Goal: Task Accomplishment & Management: Manage account settings

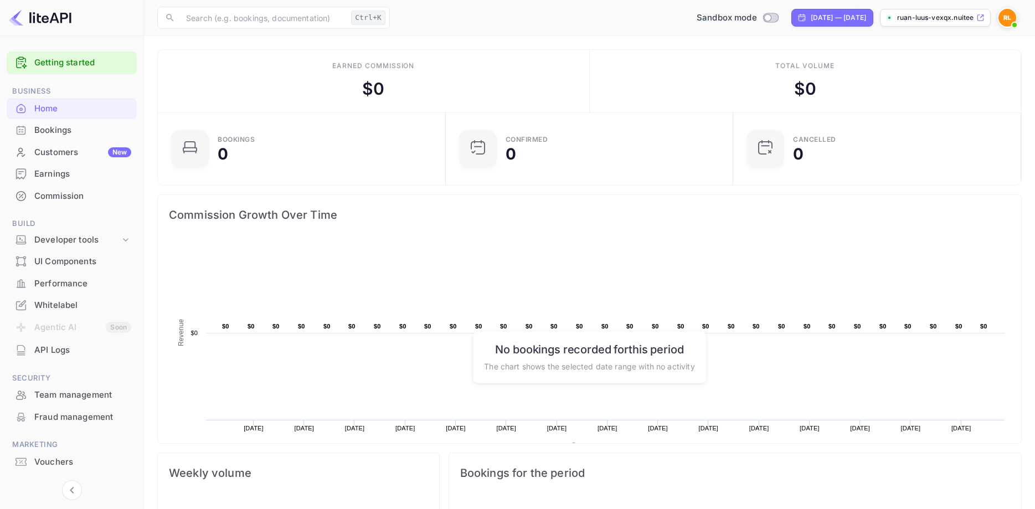
click at [61, 55] on div "Getting started" at bounding box center [72, 62] width 130 height 23
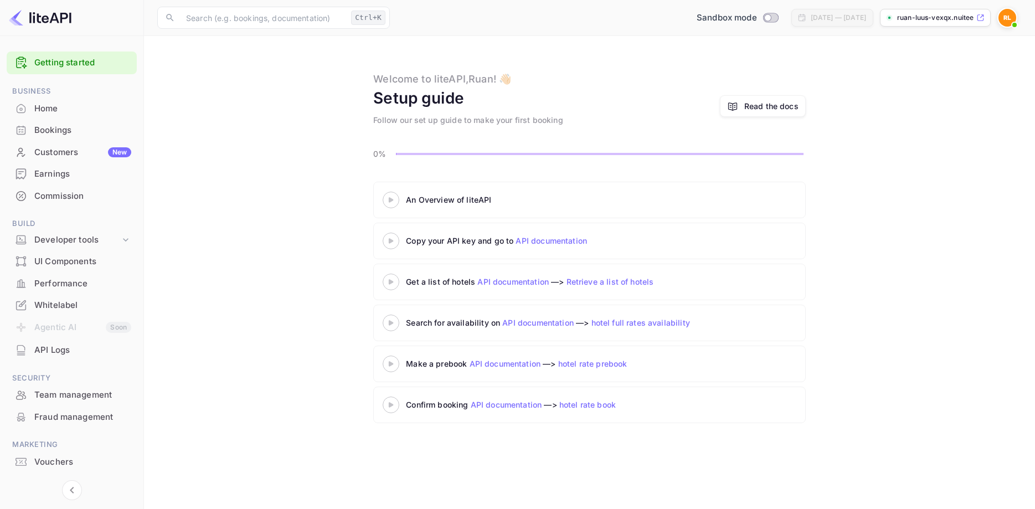
click at [392, 199] on 3 at bounding box center [391, 199] width 4 height 5
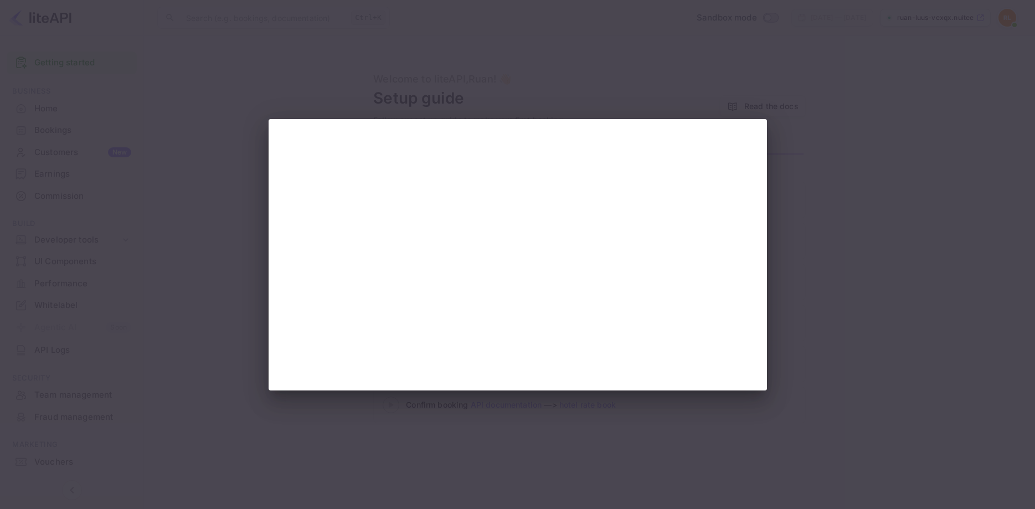
click at [910, 210] on div at bounding box center [517, 254] width 1035 height 509
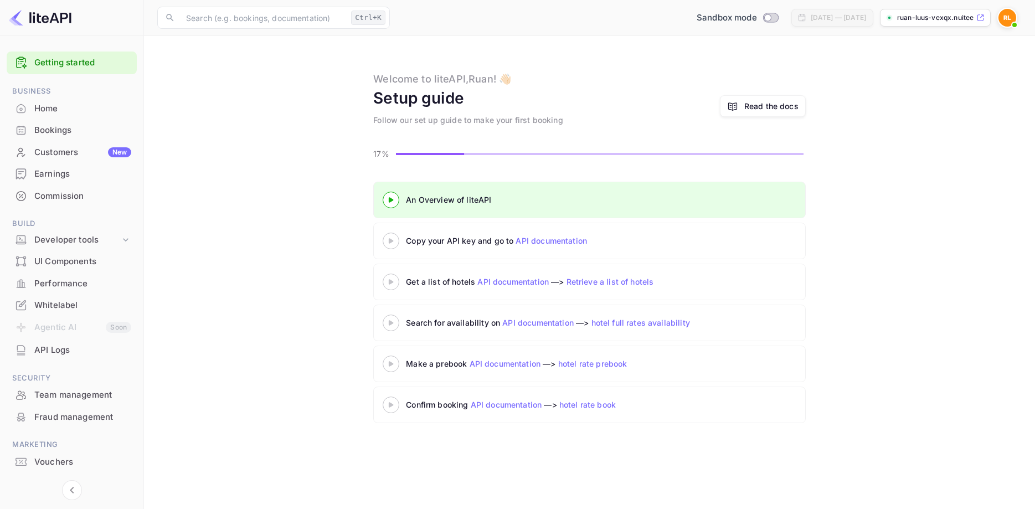
click at [394, 237] on div at bounding box center [390, 241] width 39 height 14
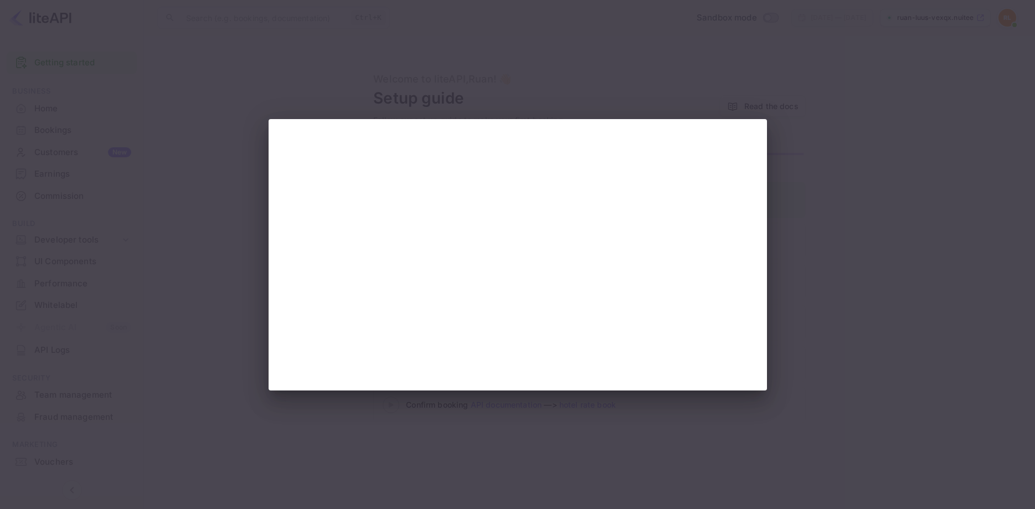
click at [887, 252] on div at bounding box center [517, 254] width 1035 height 509
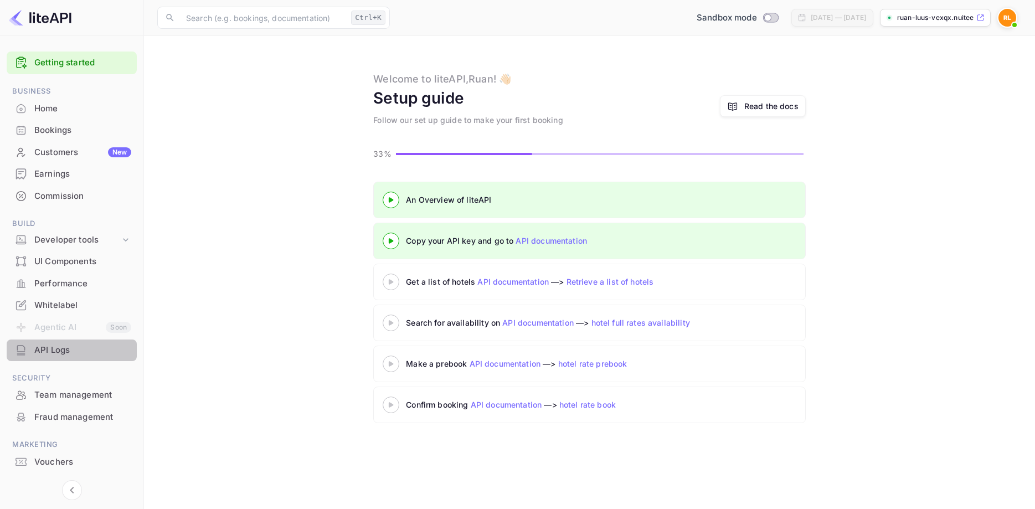
click at [69, 355] on div "API Logs" at bounding box center [82, 350] width 97 height 13
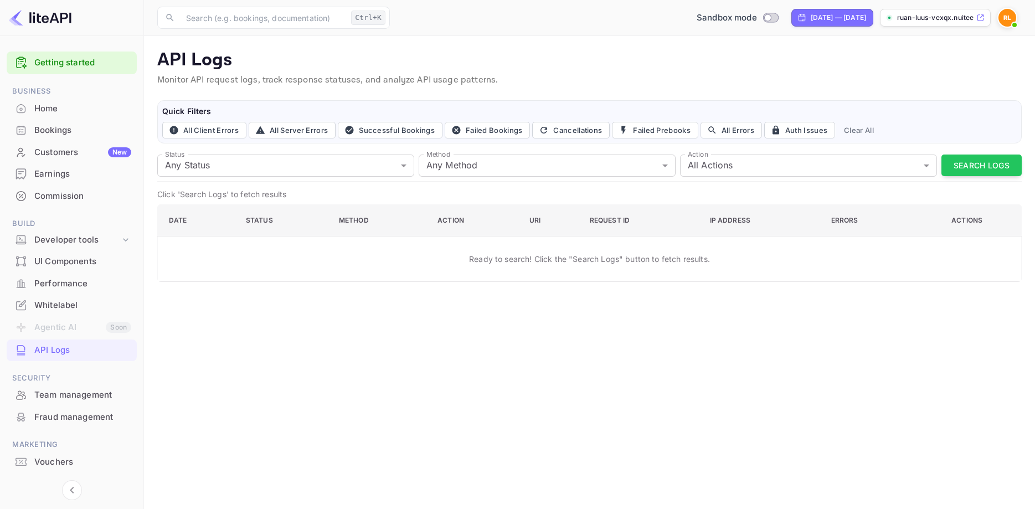
scroll to position [25, 0]
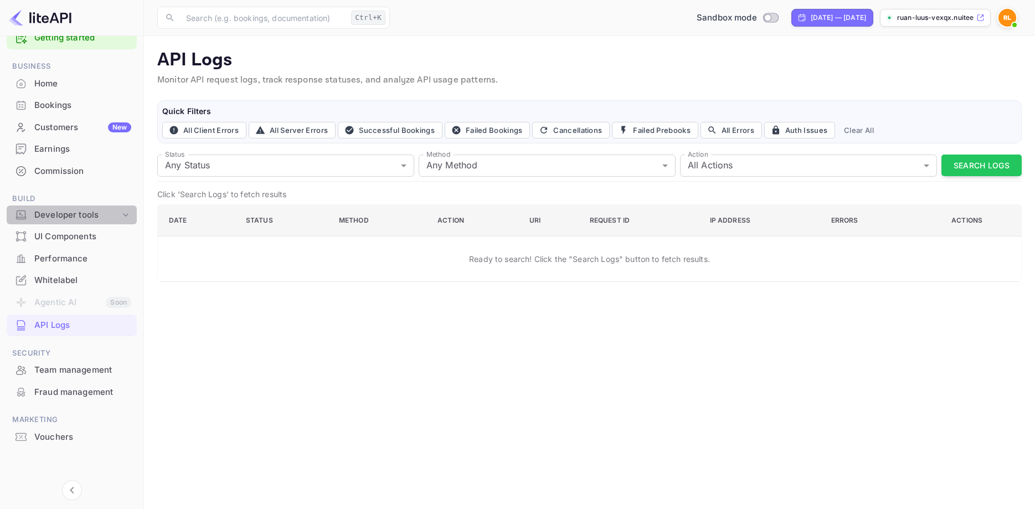
click at [84, 209] on div "Developer tools" at bounding box center [77, 215] width 86 height 13
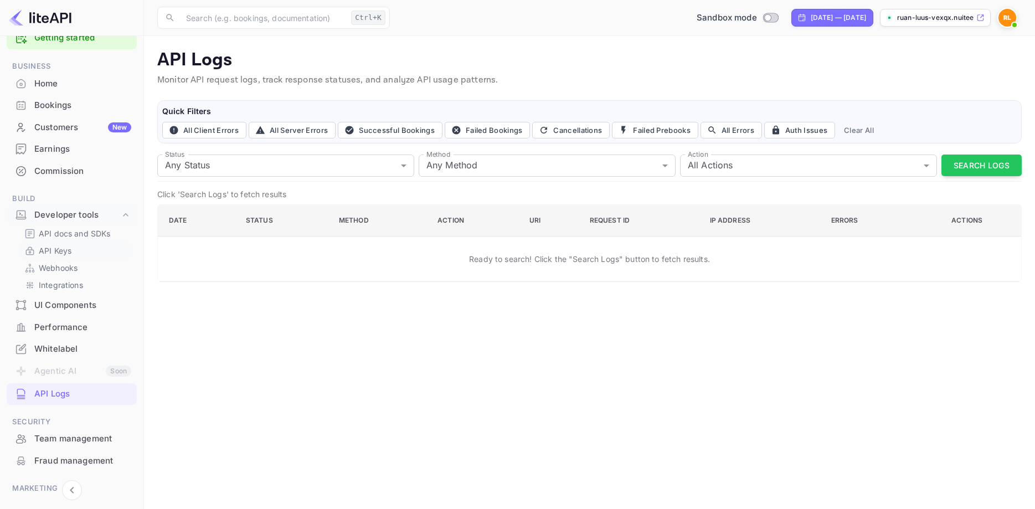
click at [76, 251] on link "API Keys" at bounding box center [76, 251] width 104 height 12
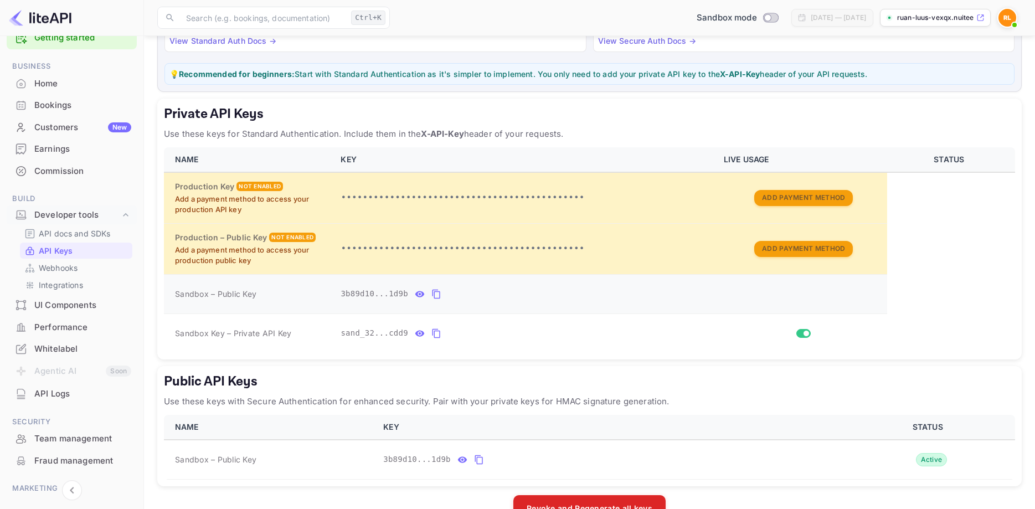
scroll to position [156, 0]
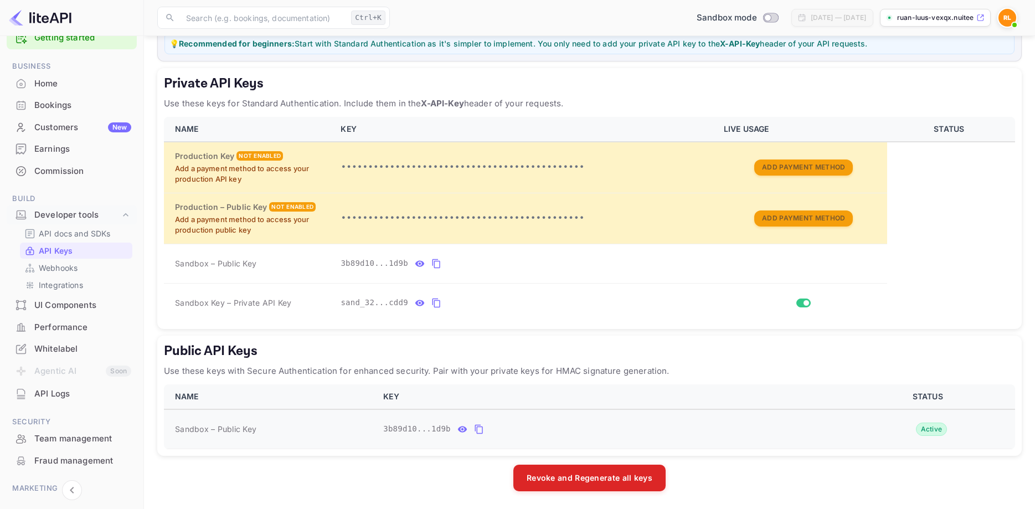
click at [477, 431] on icon "public api keys table" at bounding box center [479, 428] width 10 height 13
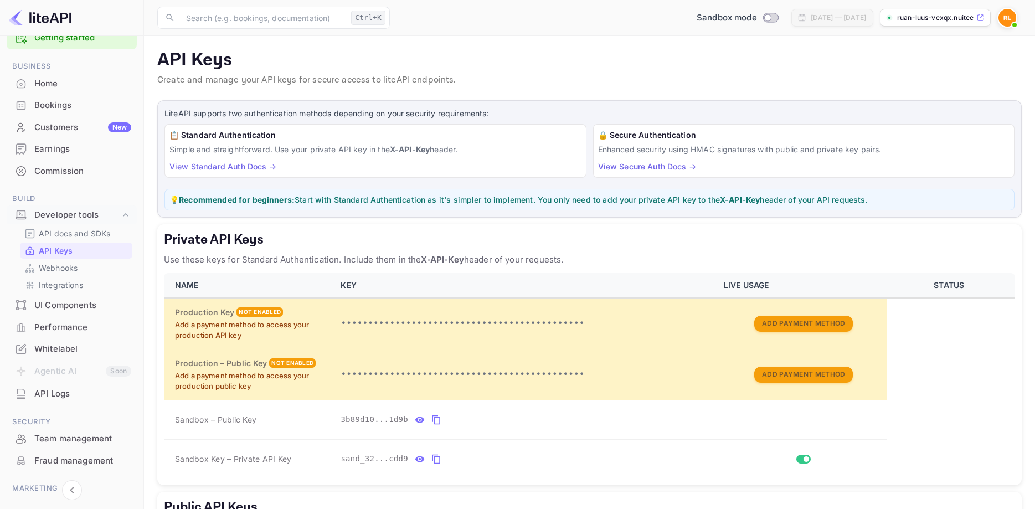
scroll to position [0, 0]
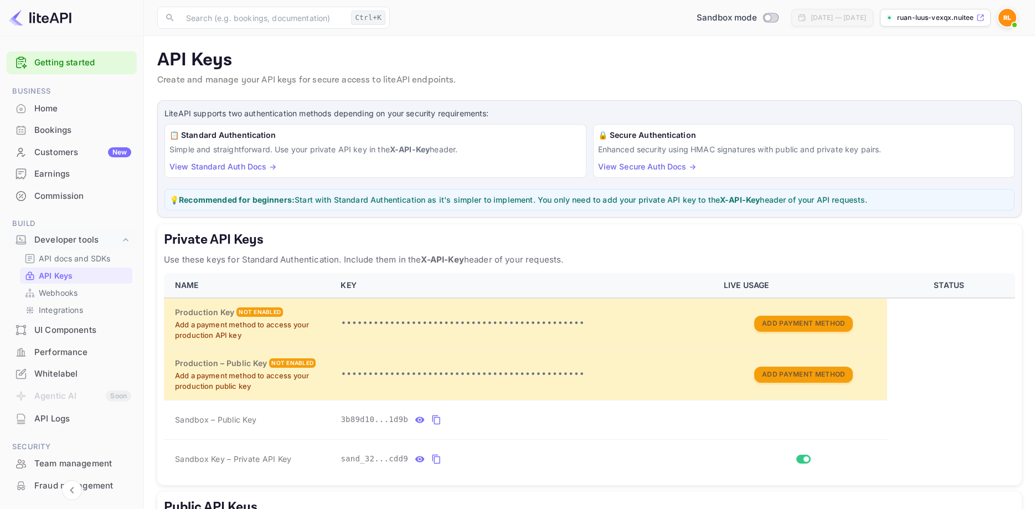
click at [58, 71] on div "Getting started" at bounding box center [72, 62] width 130 height 23
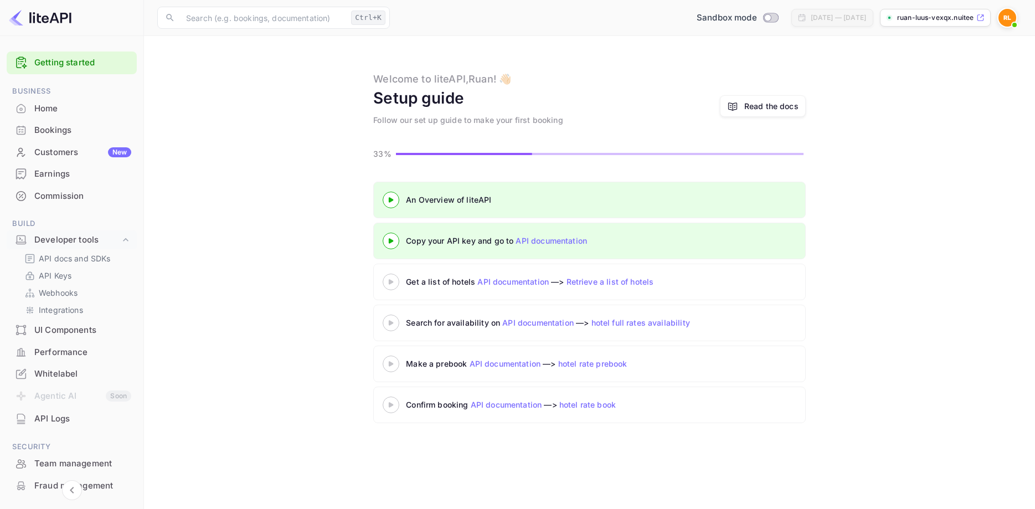
click at [388, 281] on icon at bounding box center [390, 282] width 39 height 6
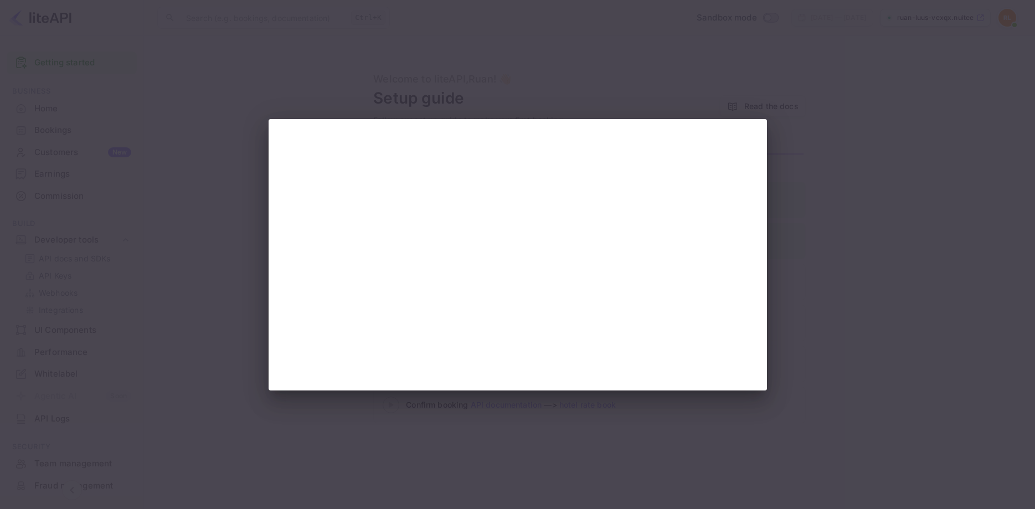
click at [863, 175] on div at bounding box center [517, 254] width 1035 height 509
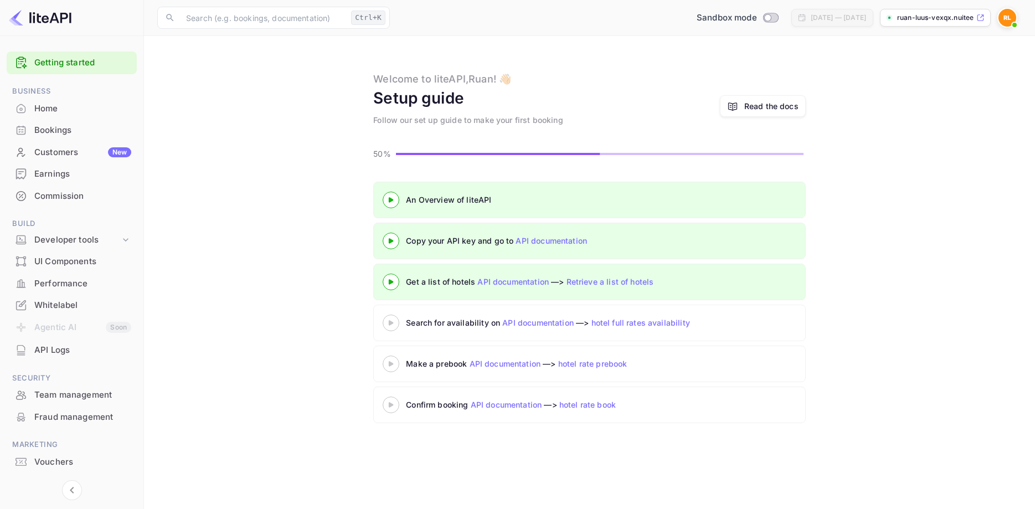
click at [396, 279] on div at bounding box center [390, 282] width 39 height 14
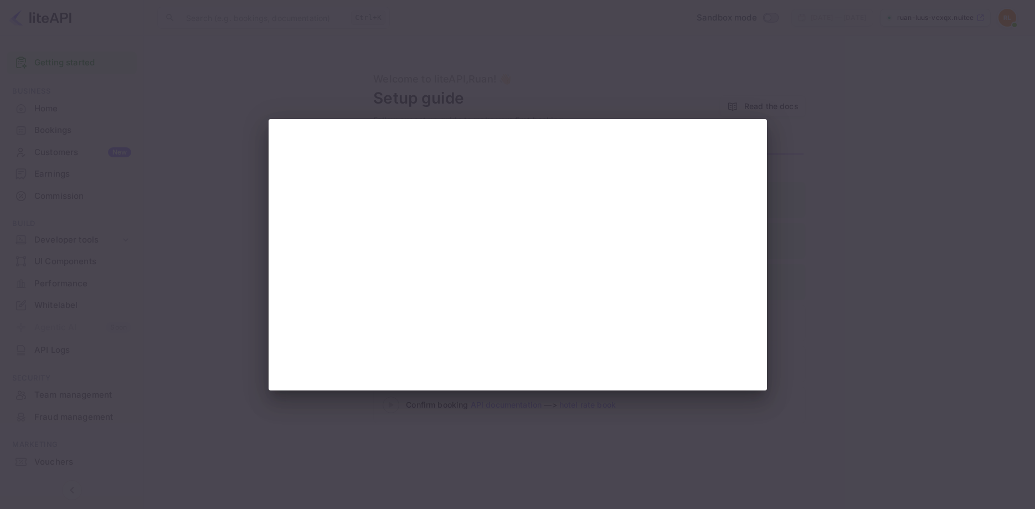
click at [120, 118] on div at bounding box center [517, 254] width 1035 height 509
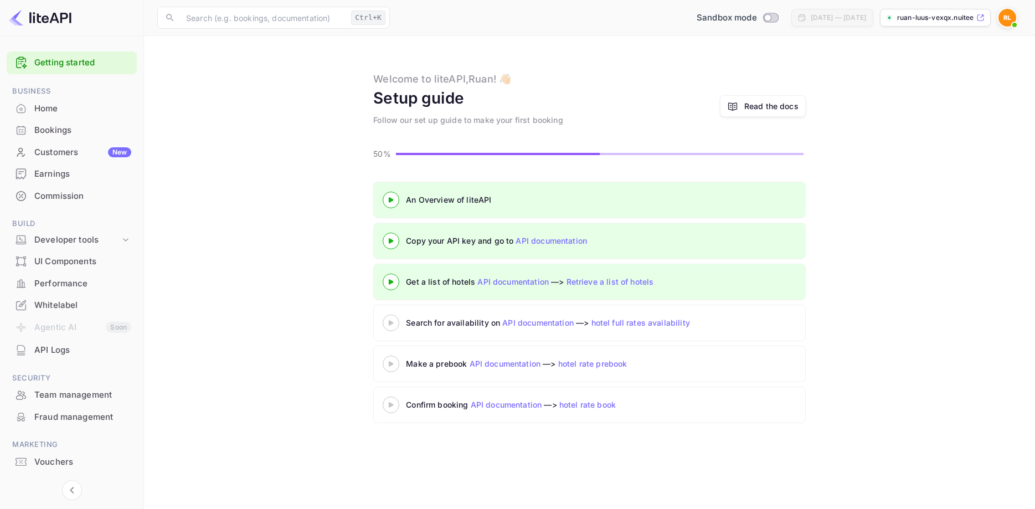
scroll to position [25, 0]
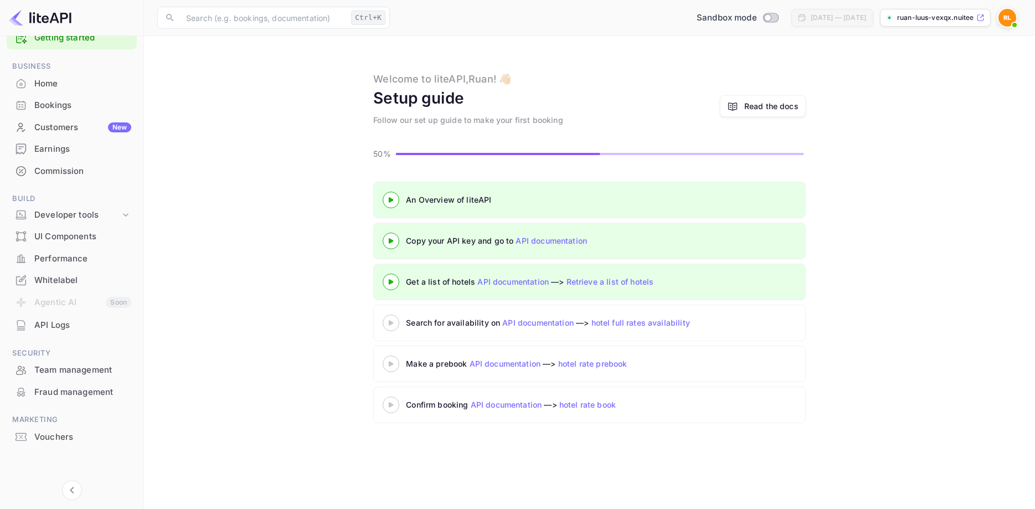
click at [520, 284] on link "API documentation" at bounding box center [512, 281] width 71 height 9
click at [70, 212] on div "Developer tools" at bounding box center [77, 215] width 86 height 13
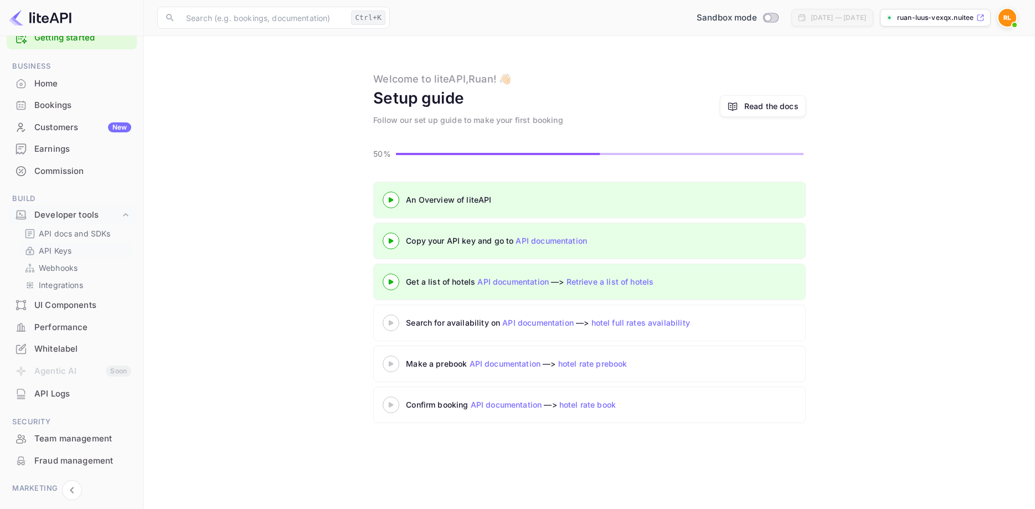
click at [62, 251] on p "API Keys" at bounding box center [55, 251] width 33 height 12
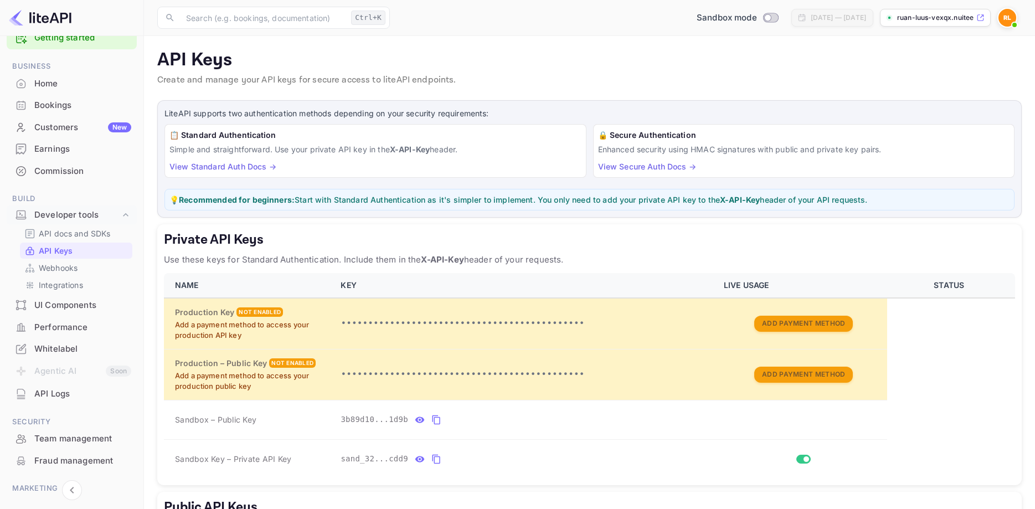
click at [221, 166] on link "View Standard Auth Docs →" at bounding box center [222, 166] width 107 height 9
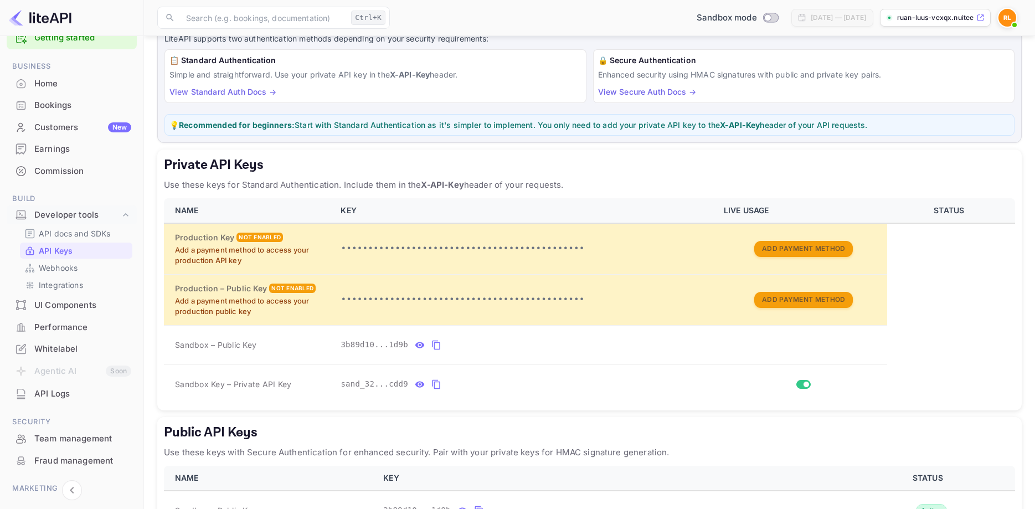
scroll to position [156, 0]
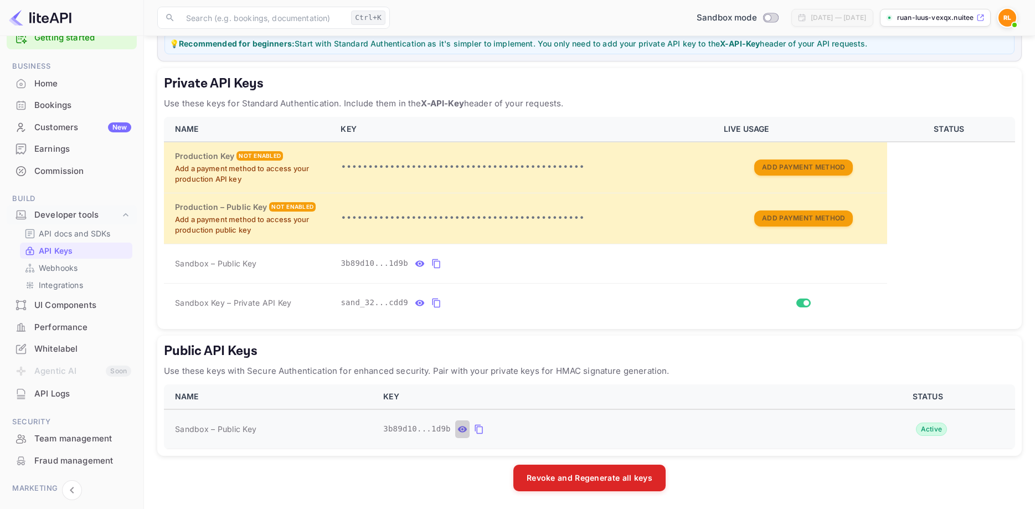
click at [457, 428] on icon "public api keys table" at bounding box center [462, 428] width 10 height 13
click at [391, 430] on span "3b89d10a-a145-4401-886e-de65bc341d9b" at bounding box center [469, 429] width 173 height 12
drag, startPoint x: 381, startPoint y: 431, endPoint x: 611, endPoint y: 425, distance: 230.4
click at [608, 425] on td "3b89d10a-a145-4401-886e-de65bc341d9b" at bounding box center [610, 429] width 468 height 40
click at [335, 424] on div "Sandbox – Public Key" at bounding box center [272, 429] width 195 height 12
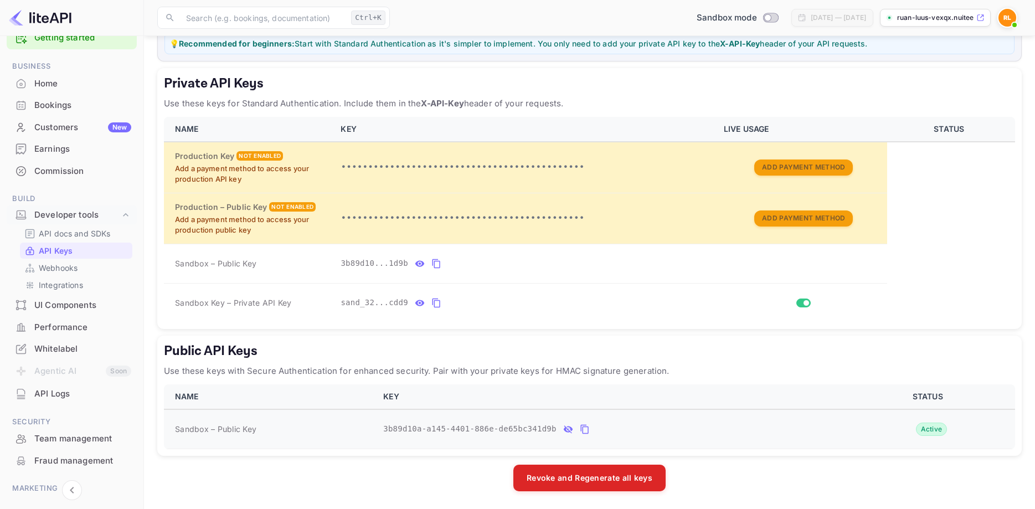
click at [917, 431] on div "Active" at bounding box center [932, 428] width 32 height 13
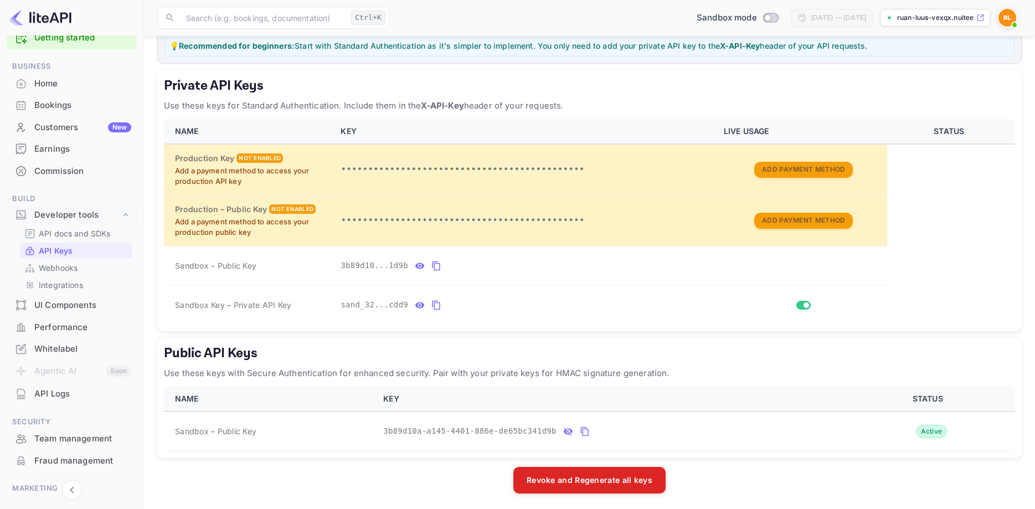
scroll to position [0, 0]
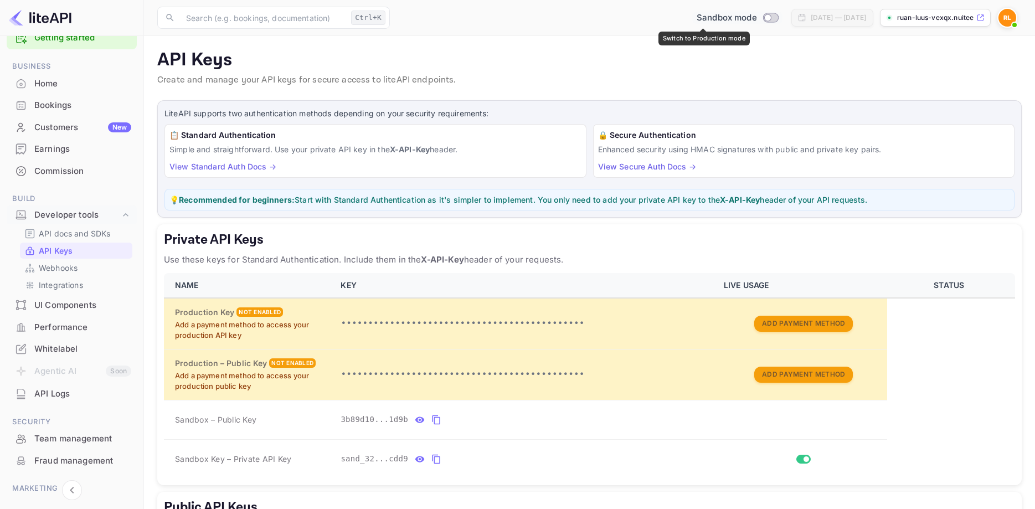
click at [756, 18] on input "Switch to Production mode" at bounding box center [767, 17] width 22 height 7
checkbox input "false"
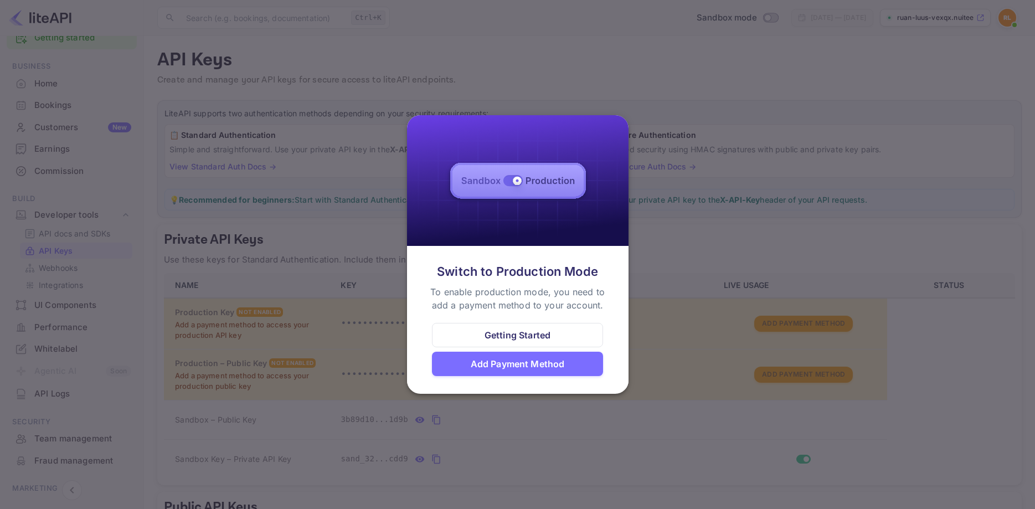
click at [696, 150] on div at bounding box center [517, 254] width 1035 height 509
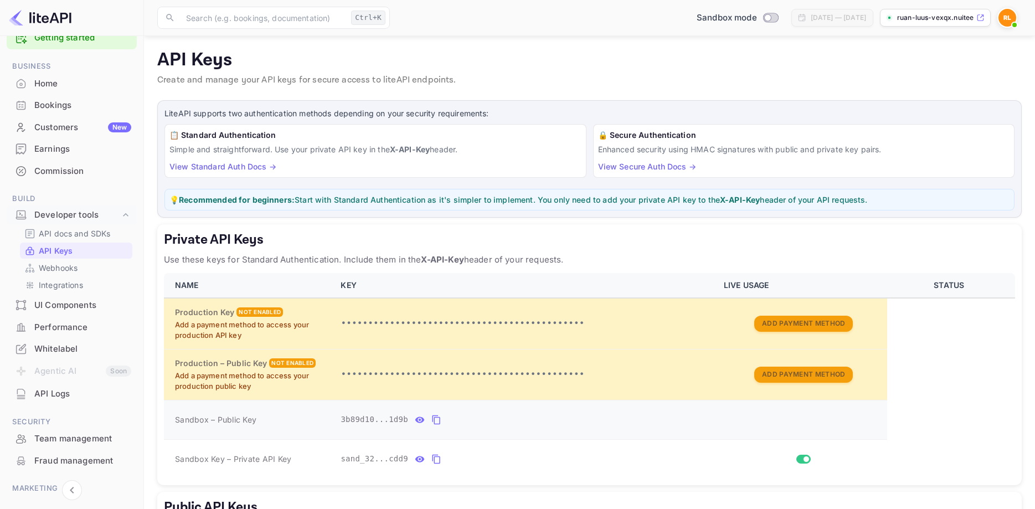
scroll to position [156, 0]
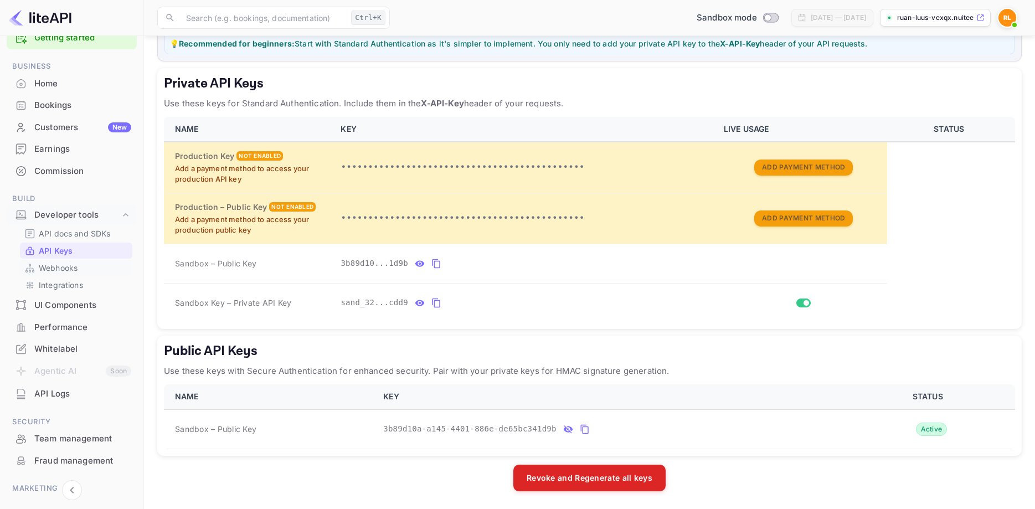
click at [81, 272] on link "Webhooks" at bounding box center [76, 268] width 104 height 12
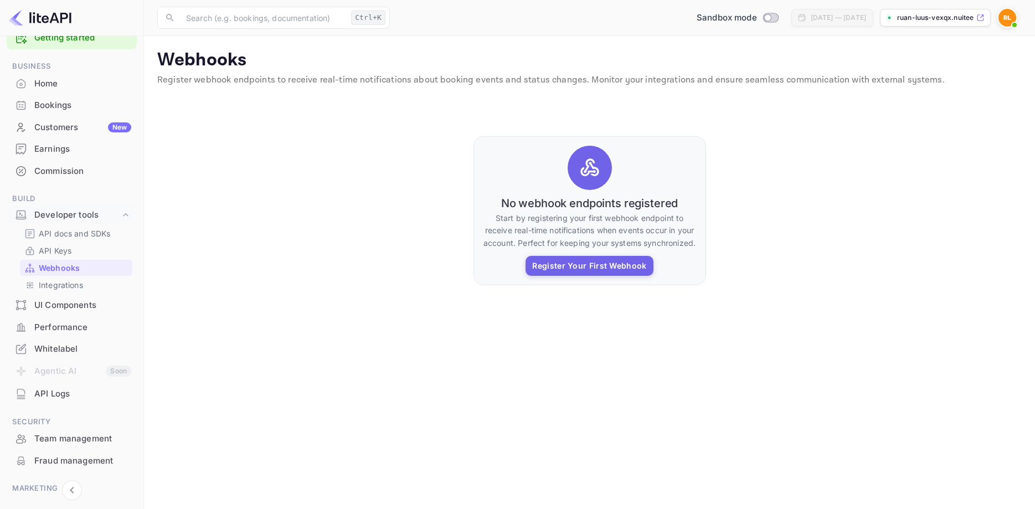
click at [931, 13] on p "ruan-luus-vexqx.nuitee..." at bounding box center [935, 18] width 77 height 10
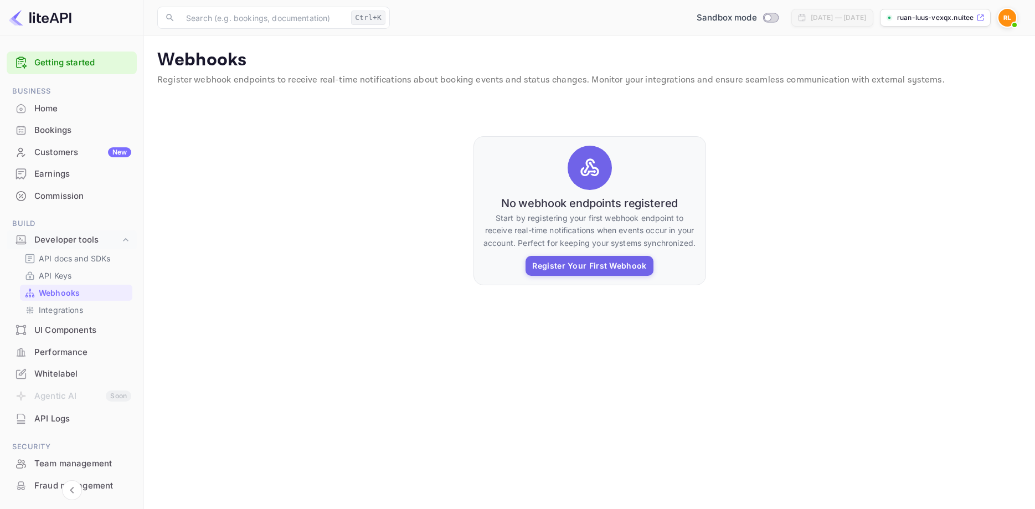
scroll to position [94, 0]
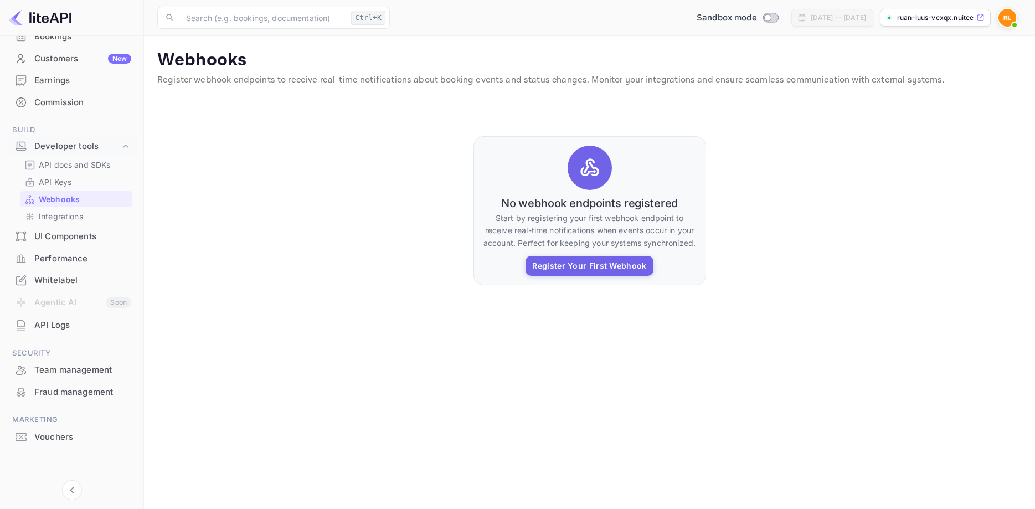
click at [58, 327] on div "API Logs" at bounding box center [82, 325] width 97 height 13
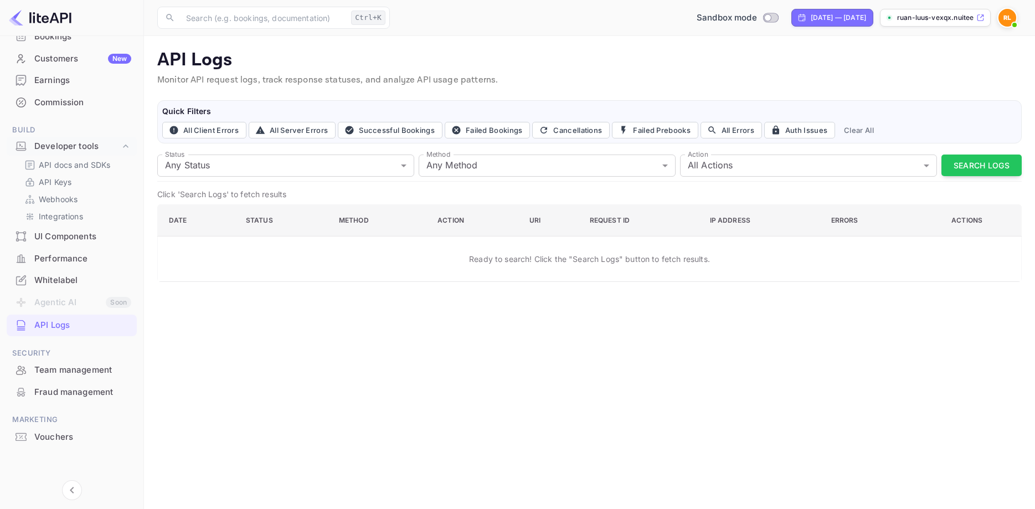
click at [817, 267] on div "Ready to search! Click the "Search Logs" button to fetch results." at bounding box center [589, 258] width 841 height 29
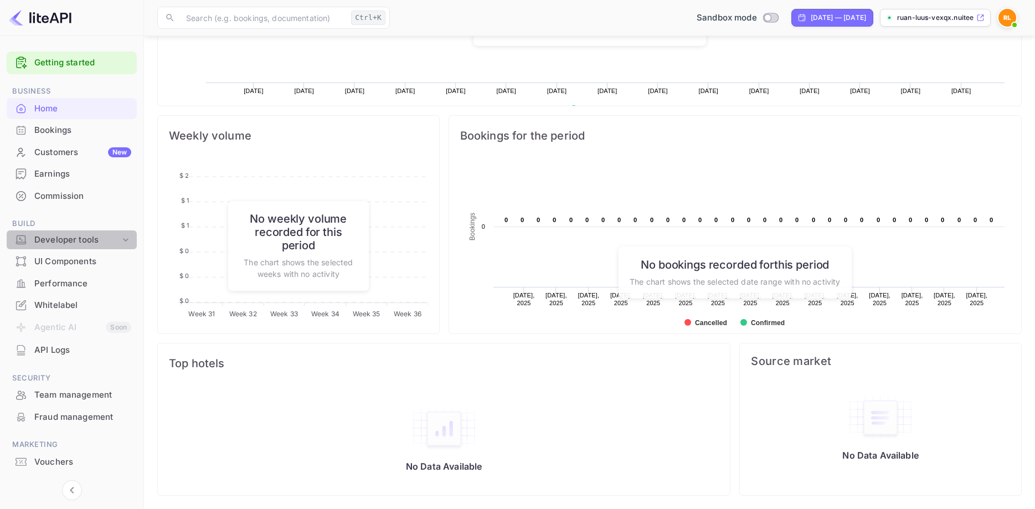
click at [128, 239] on icon at bounding box center [125, 239] width 11 height 11
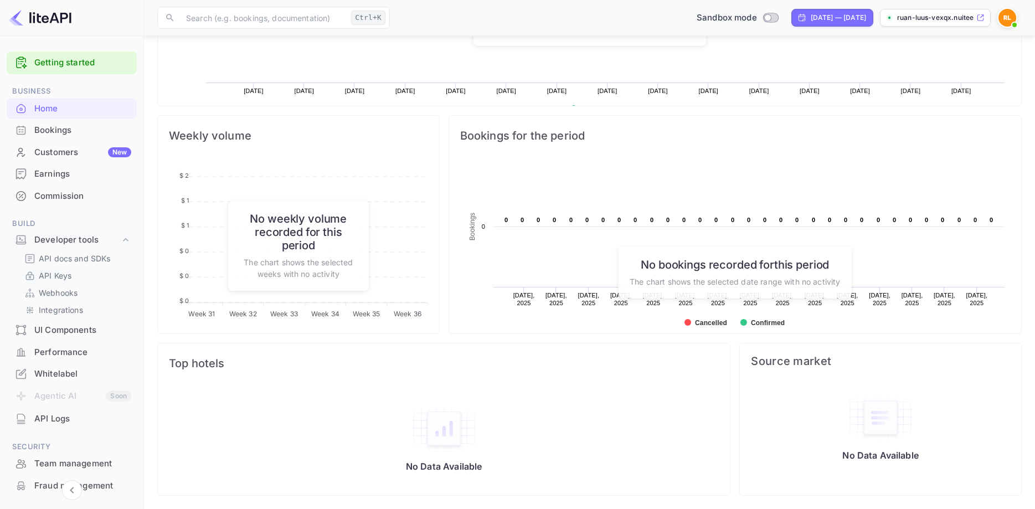
click at [53, 274] on p "API Keys" at bounding box center [55, 276] width 33 height 12
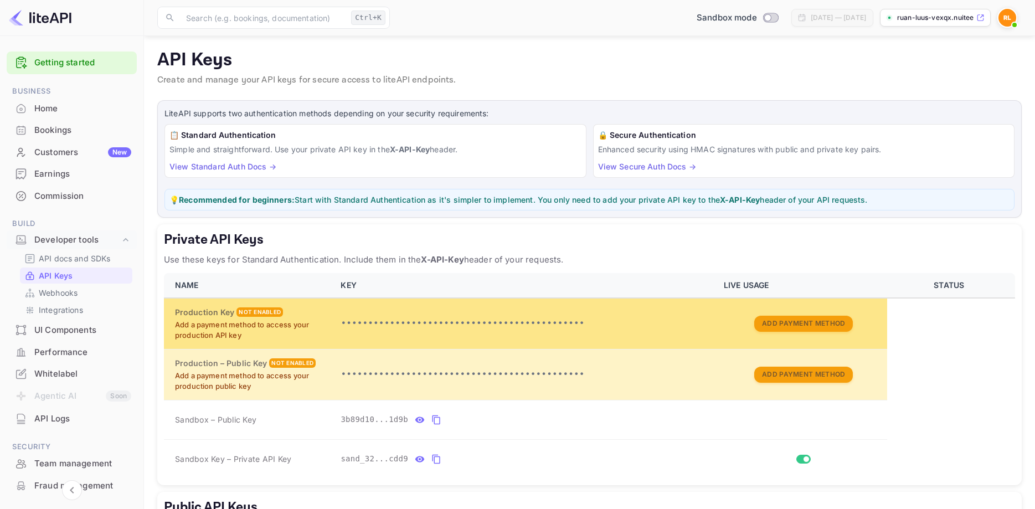
scroll to position [156, 0]
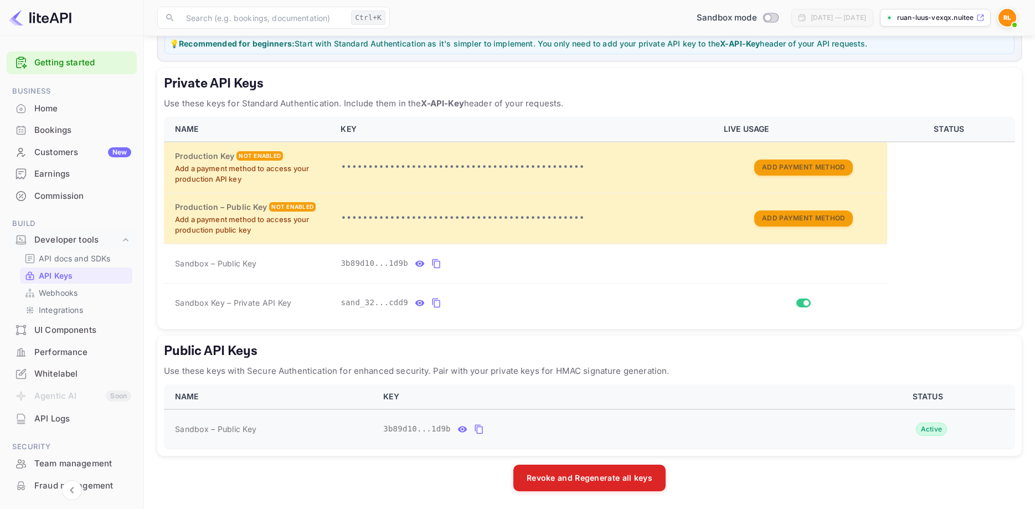
click at [252, 435] on td "Sandbox – Public Key" at bounding box center [270, 429] width 213 height 40
click at [474, 433] on icon "public api keys table" at bounding box center [479, 428] width 10 height 13
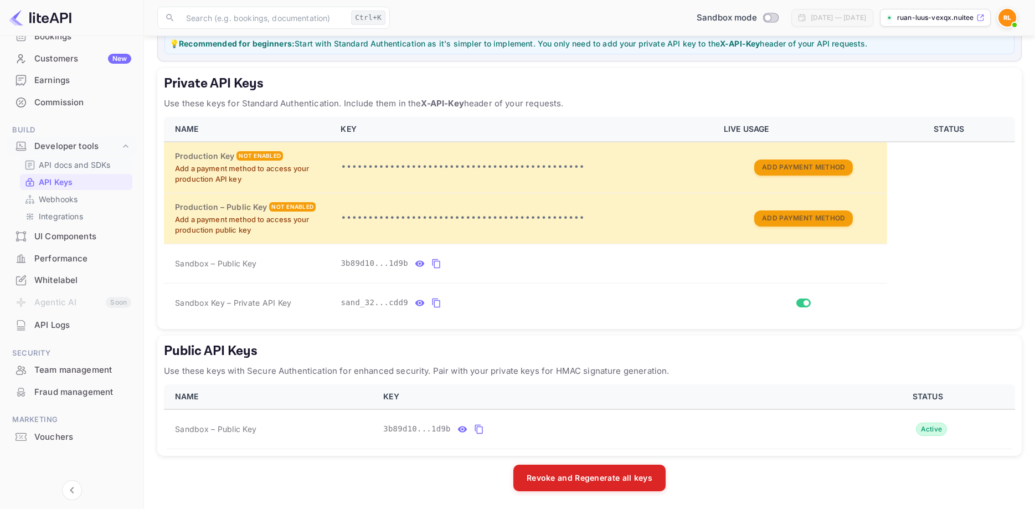
scroll to position [0, 0]
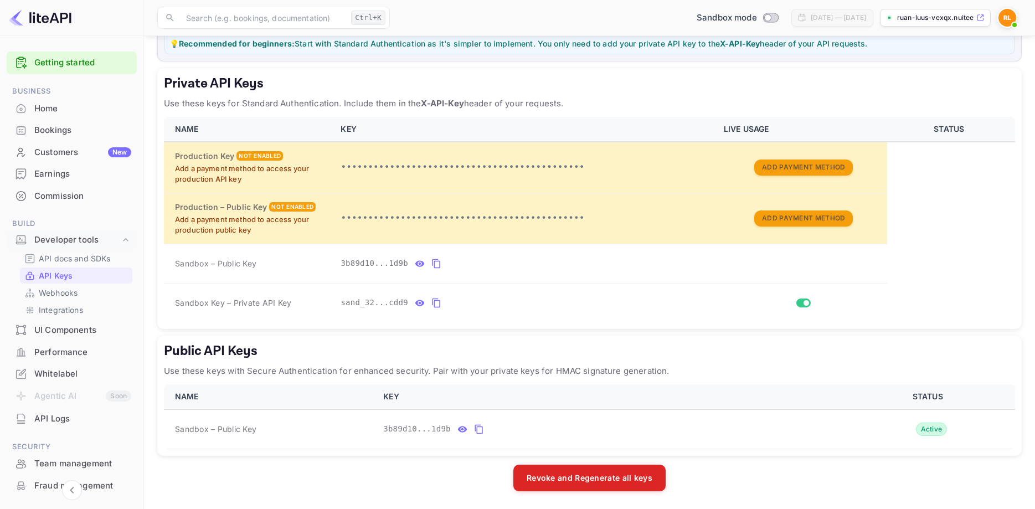
click at [69, 153] on div "Customers New" at bounding box center [82, 152] width 97 height 13
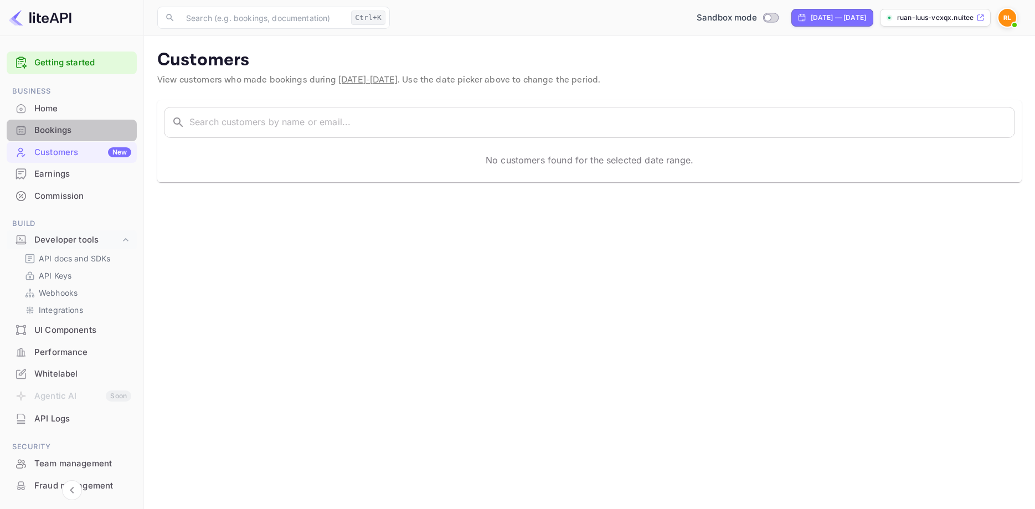
click at [64, 128] on div "Bookings" at bounding box center [82, 130] width 97 height 13
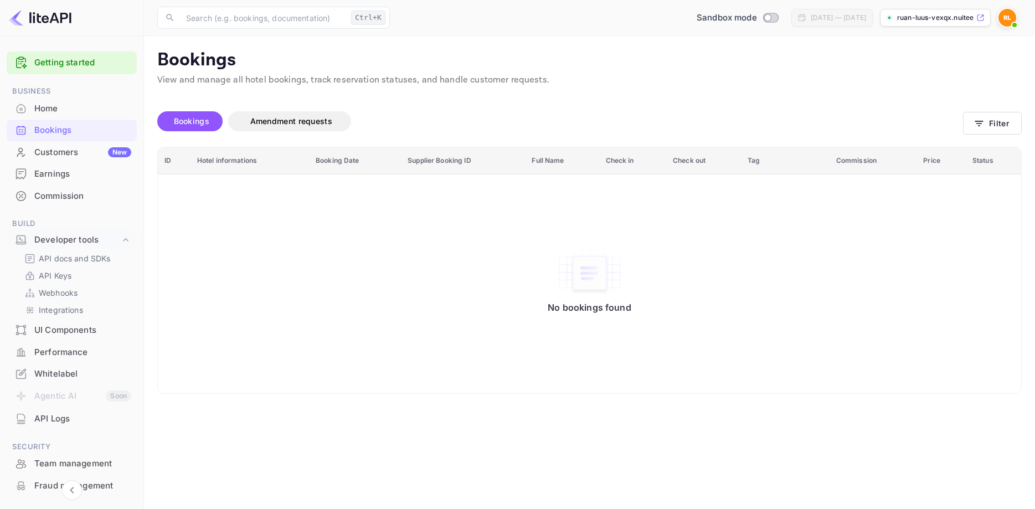
click at [61, 115] on div "Home" at bounding box center [72, 109] width 130 height 22
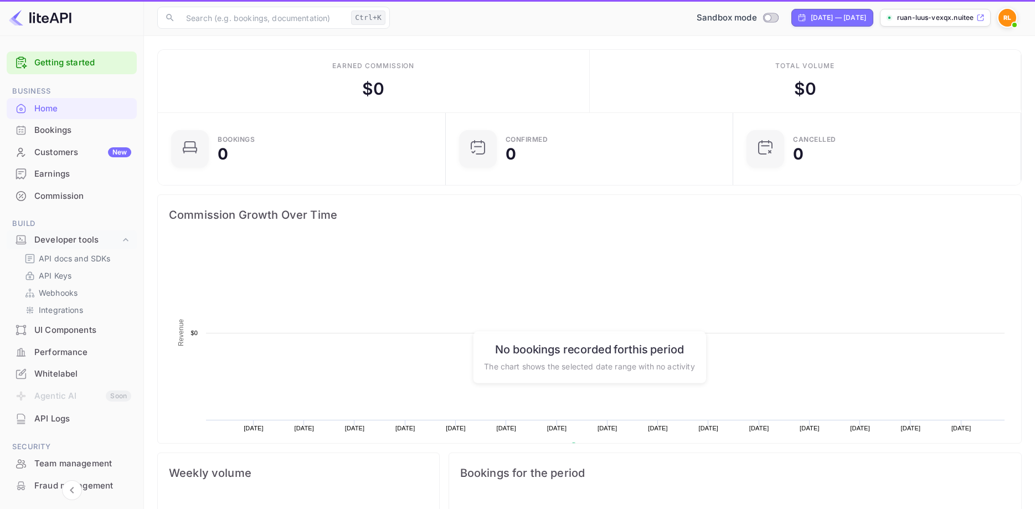
scroll to position [180, 281]
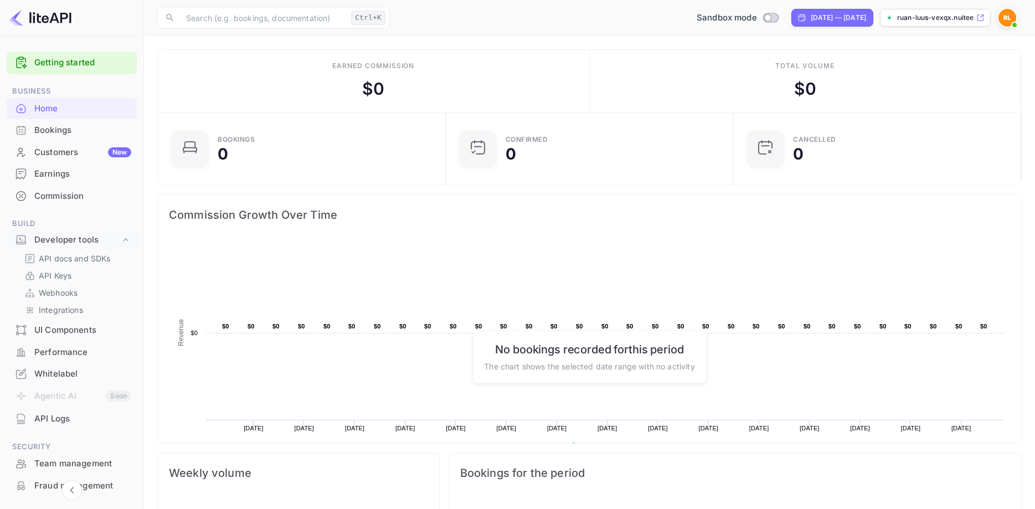
click at [56, 60] on link "Getting started" at bounding box center [82, 62] width 97 height 13
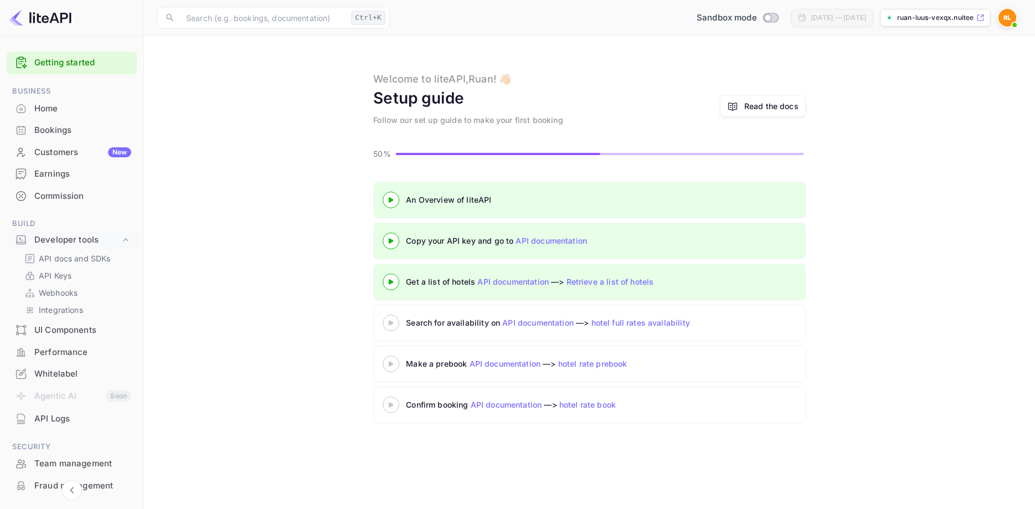
click at [448, 325] on div "Search for availability on API documentation —> hotel full rates availability" at bounding box center [600, 323] width 388 height 12
click at [557, 323] on link "API documentation" at bounding box center [537, 322] width 71 height 9
click at [388, 324] on icon at bounding box center [390, 323] width 39 height 6
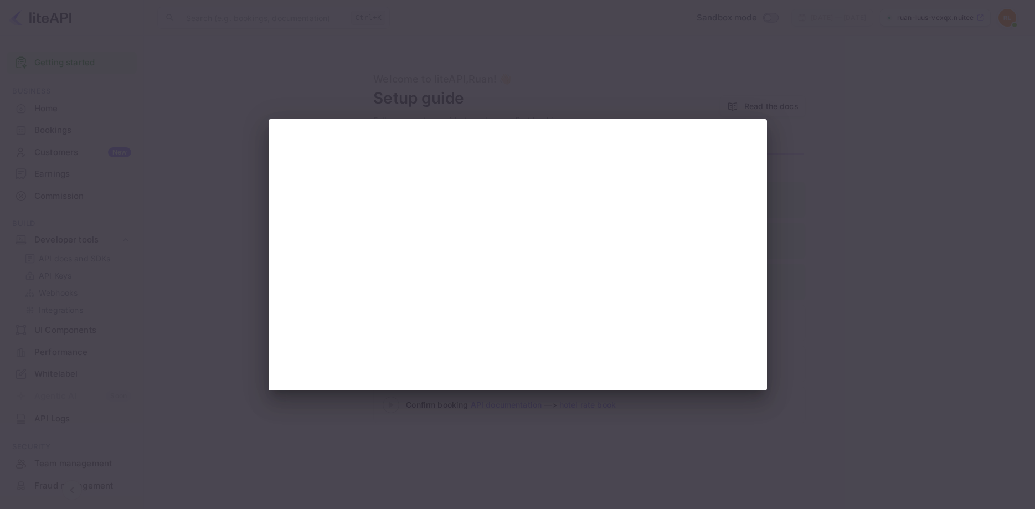
click at [876, 236] on div at bounding box center [517, 254] width 1035 height 509
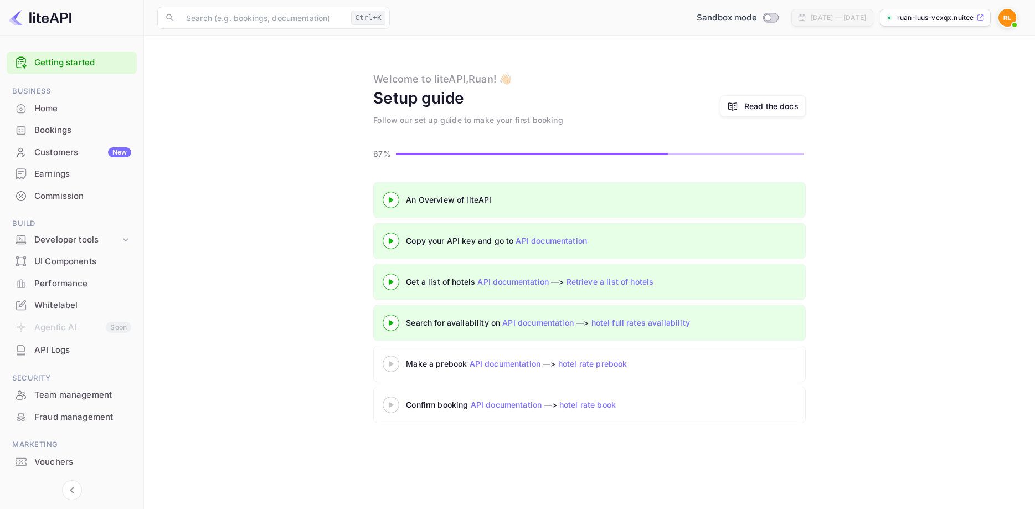
click at [388, 368] on div at bounding box center [390, 364] width 39 height 14
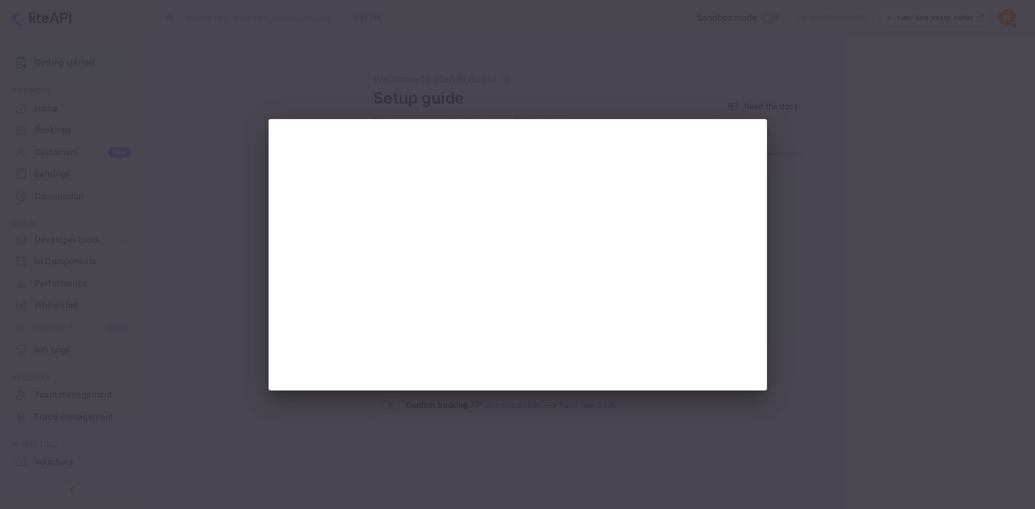
click at [842, 241] on div at bounding box center [517, 254] width 1035 height 509
click at [880, 229] on div at bounding box center [517, 254] width 1035 height 509
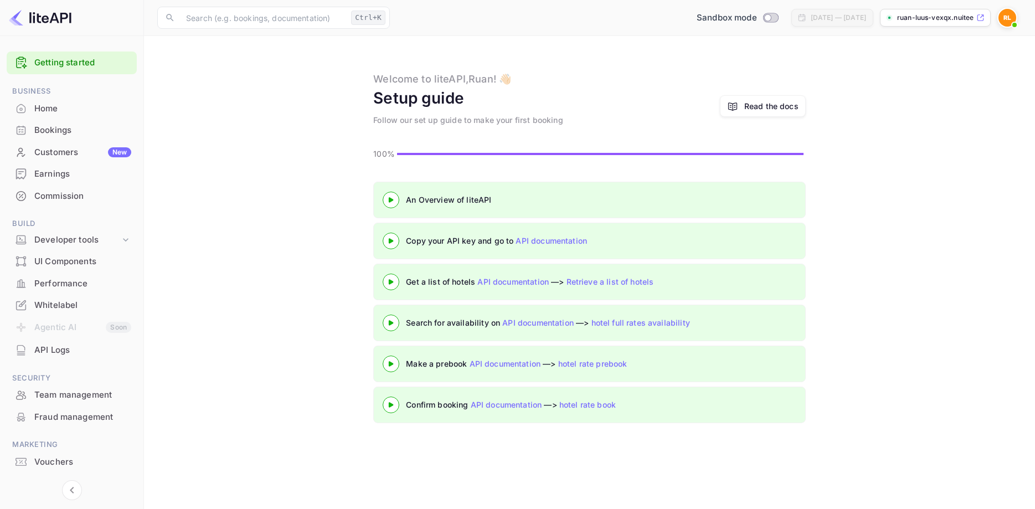
click at [81, 123] on div "Bookings" at bounding box center [72, 131] width 130 height 22
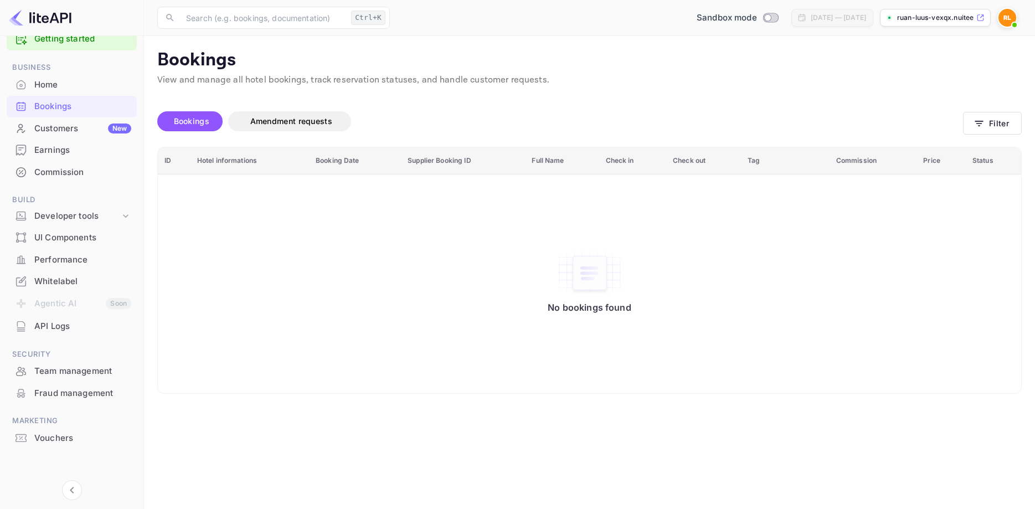
scroll to position [25, 0]
click at [65, 370] on div "Team management" at bounding box center [82, 370] width 97 height 13
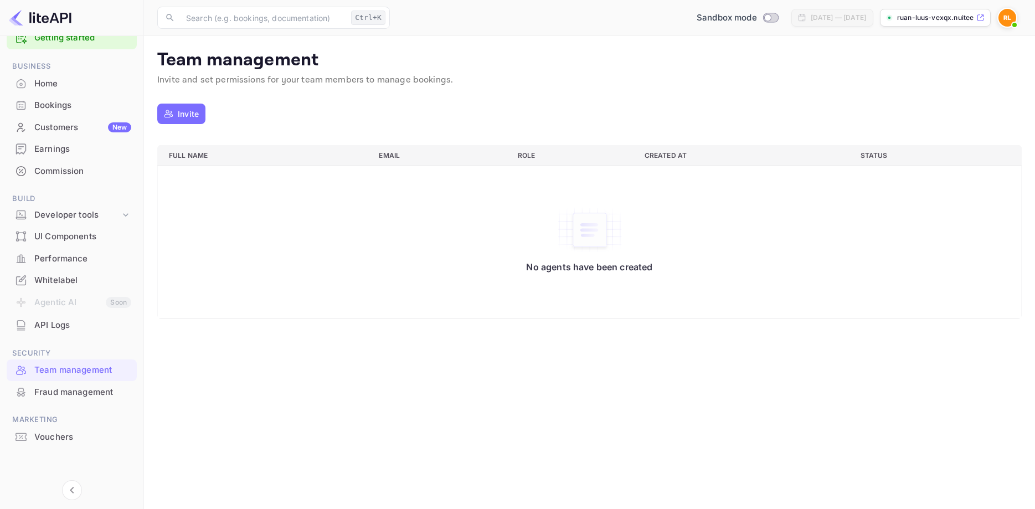
click at [63, 86] on div "Home" at bounding box center [82, 84] width 97 height 13
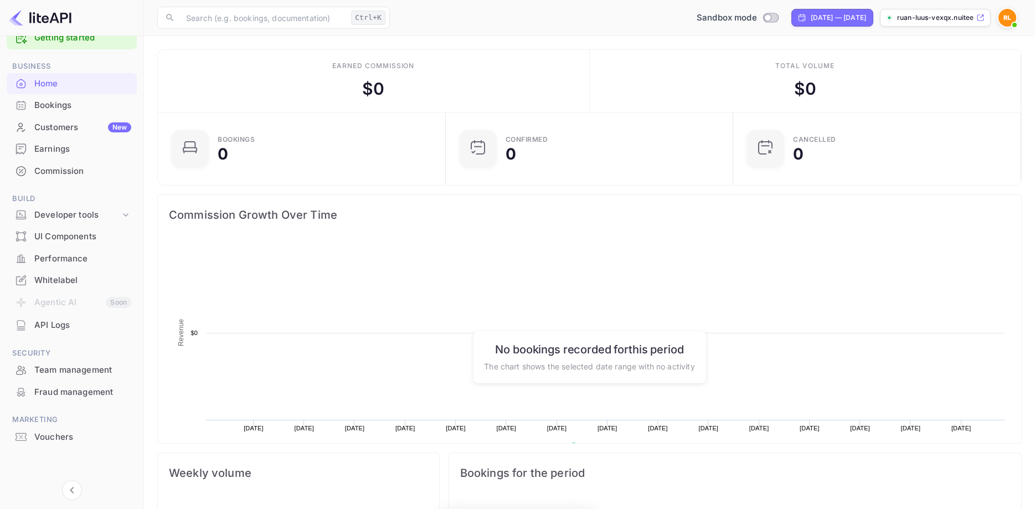
scroll to position [180, 281]
click at [62, 44] on link "Getting started" at bounding box center [82, 38] width 97 height 13
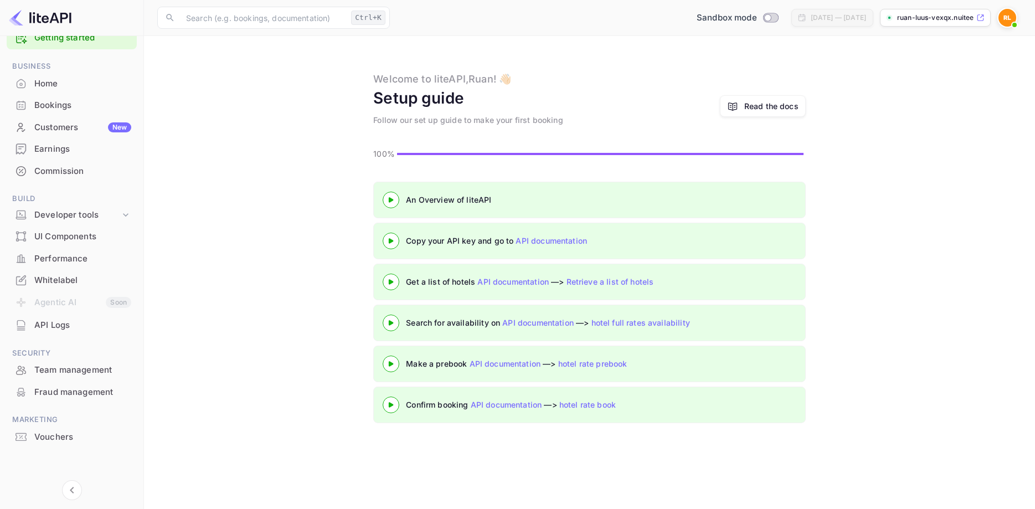
click at [943, 20] on p "ruan-luus-vexqx.nuitee..." at bounding box center [935, 18] width 77 height 10
click at [79, 214] on div "Developer tools" at bounding box center [77, 215] width 86 height 13
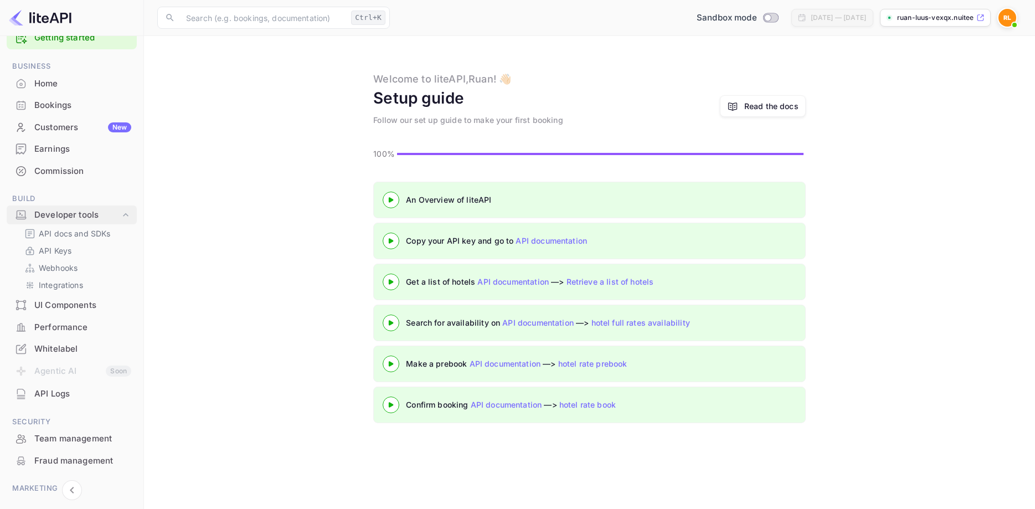
click at [79, 214] on div "Developer tools" at bounding box center [77, 215] width 86 height 13
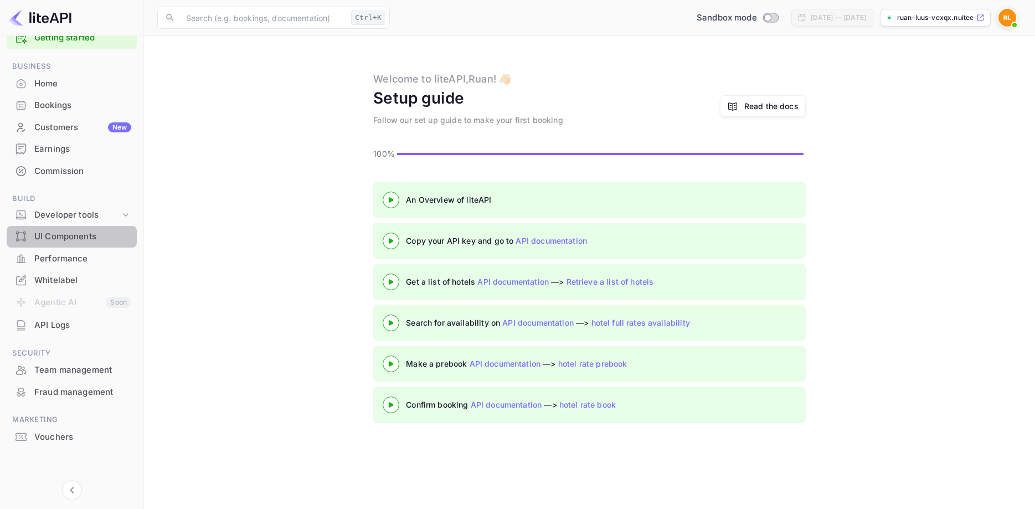
click at [80, 244] on div "UI Components" at bounding box center [72, 237] width 130 height 22
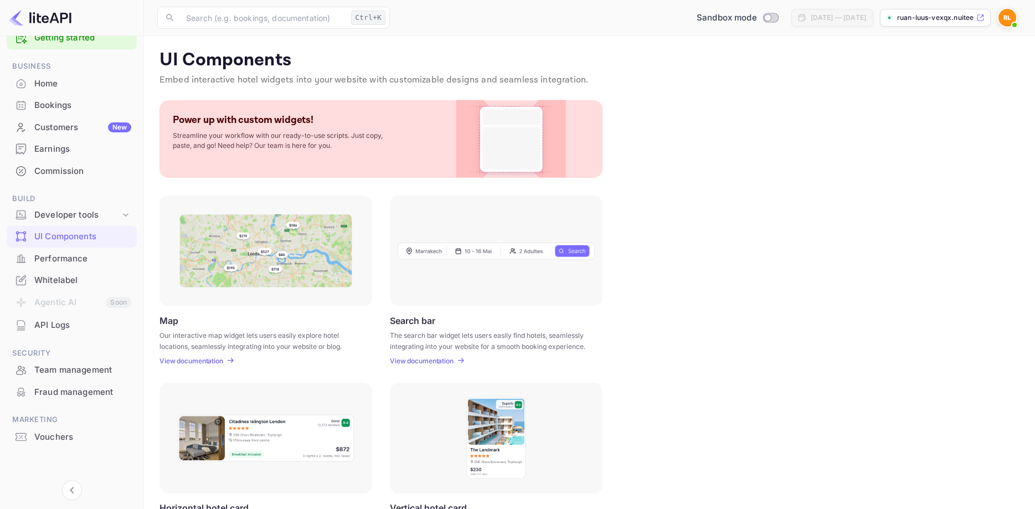
click at [68, 257] on div "Performance" at bounding box center [82, 258] width 97 height 13
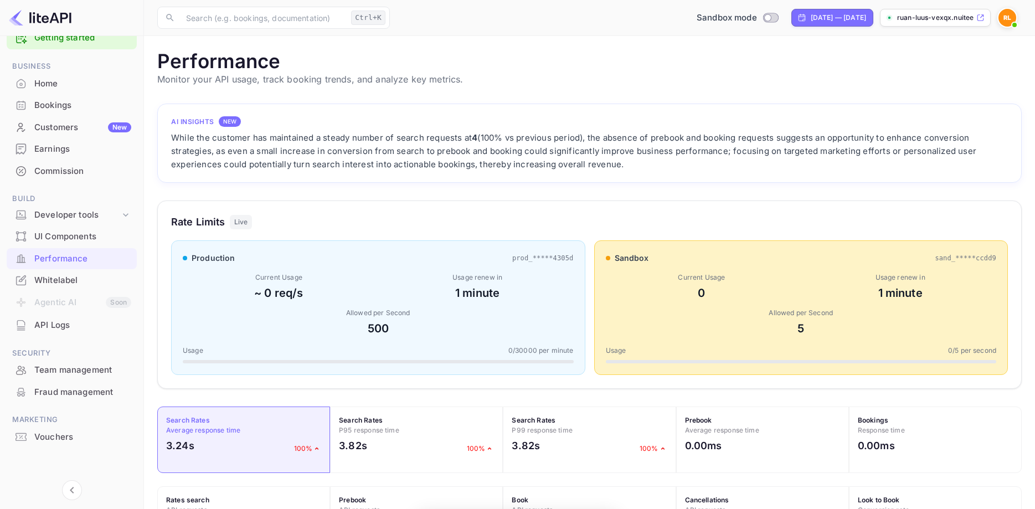
scroll to position [285, 864]
click at [75, 284] on div "Whitelabel" at bounding box center [82, 280] width 97 height 13
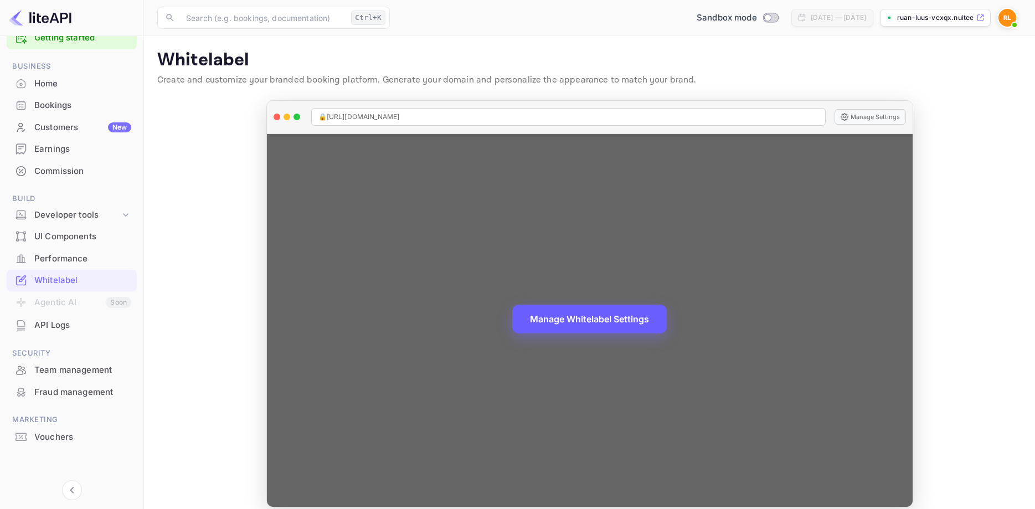
click at [610, 318] on button "Manage Whitelabel Settings" at bounding box center [589, 318] width 154 height 29
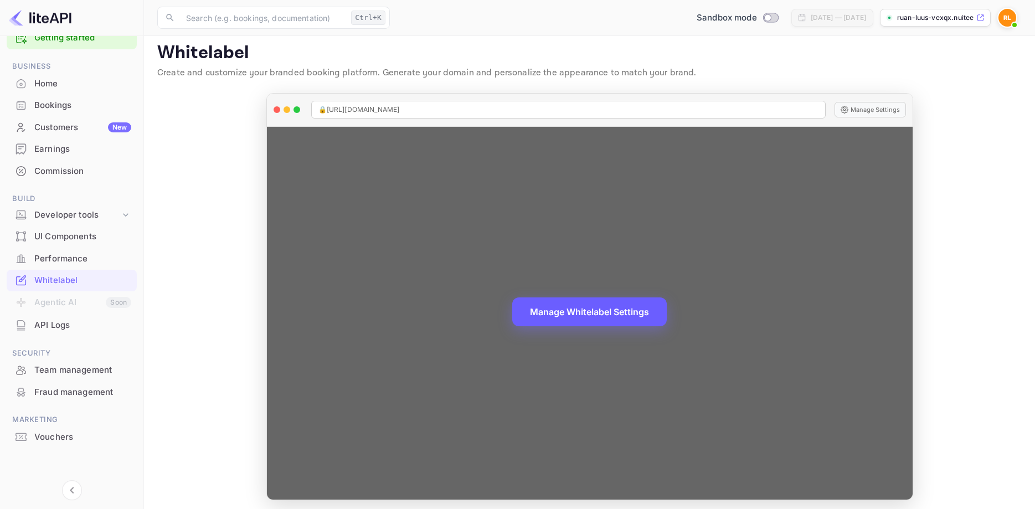
scroll to position [12, 0]
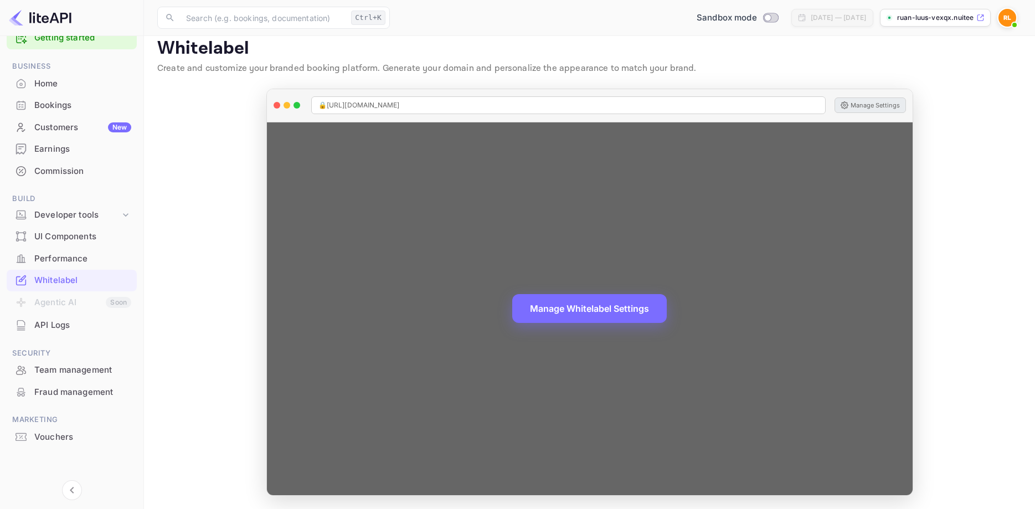
click at [853, 101] on button "Manage Settings" at bounding box center [869, 105] width 71 height 16
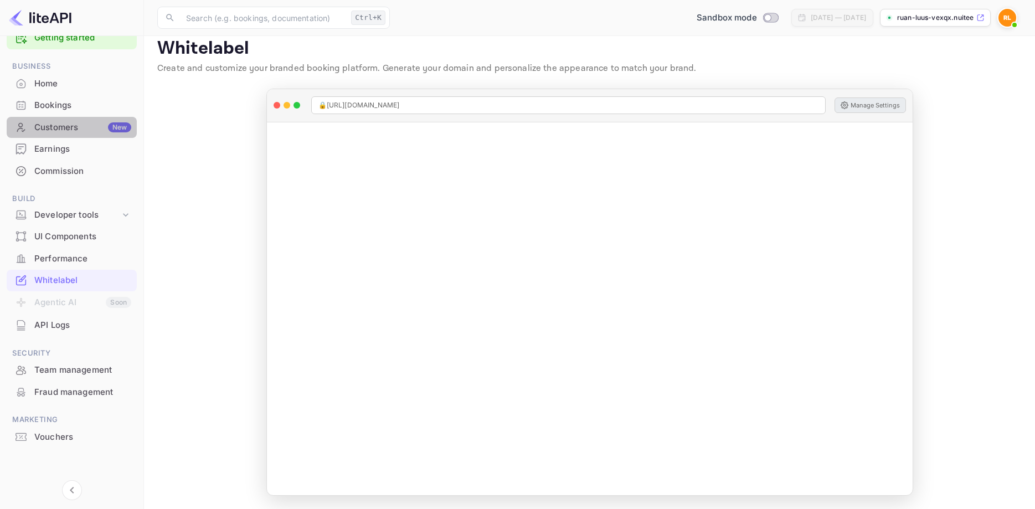
click at [48, 133] on div "Customers New" at bounding box center [82, 127] width 97 height 13
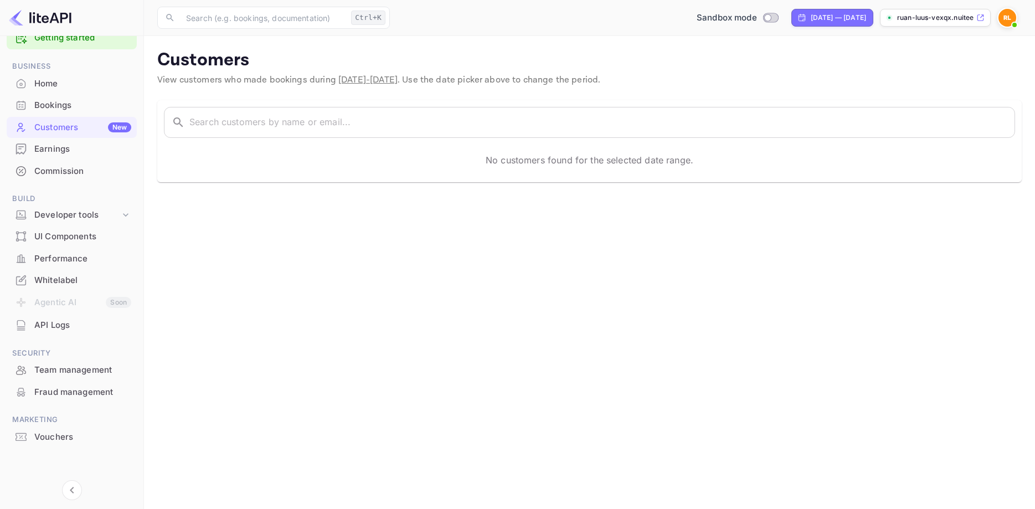
click at [59, 105] on div "Bookings" at bounding box center [82, 105] width 97 height 13
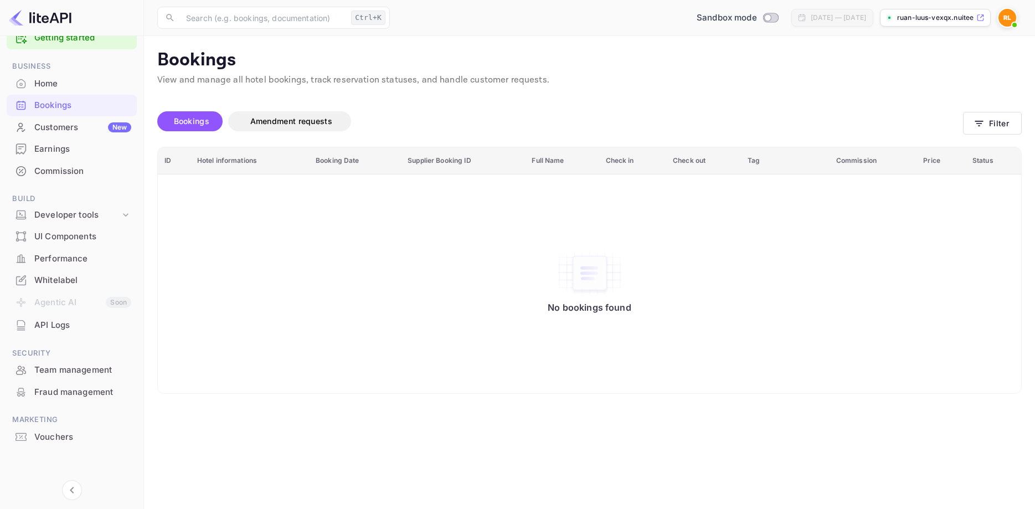
click at [58, 89] on div "Home" at bounding box center [82, 84] width 97 height 13
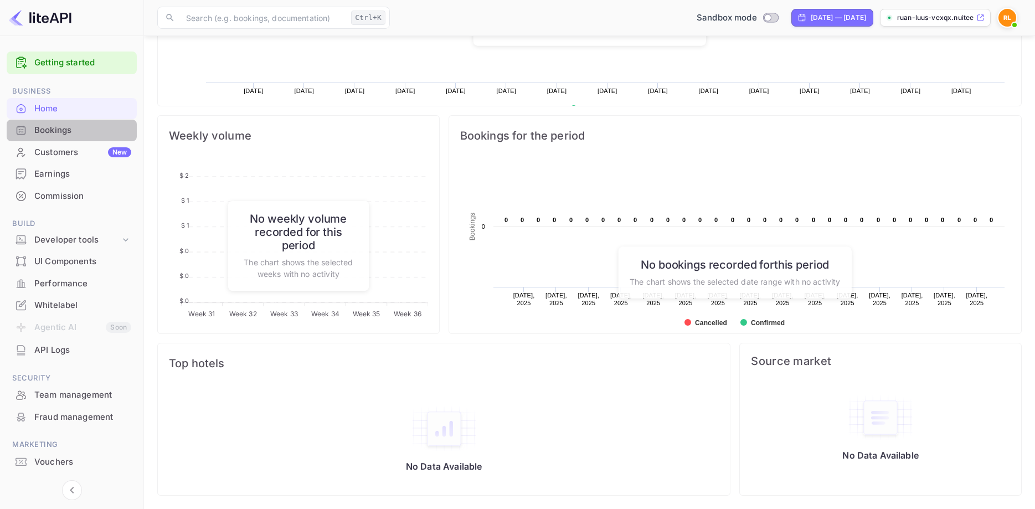
click at [44, 132] on div "Bookings" at bounding box center [82, 130] width 97 height 13
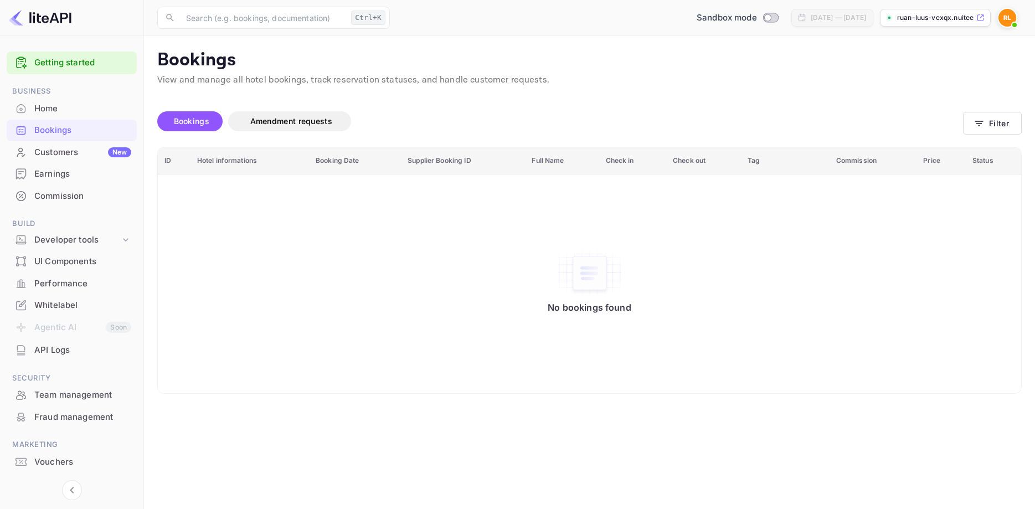
click at [58, 158] on div "Customers New" at bounding box center [82, 152] width 97 height 13
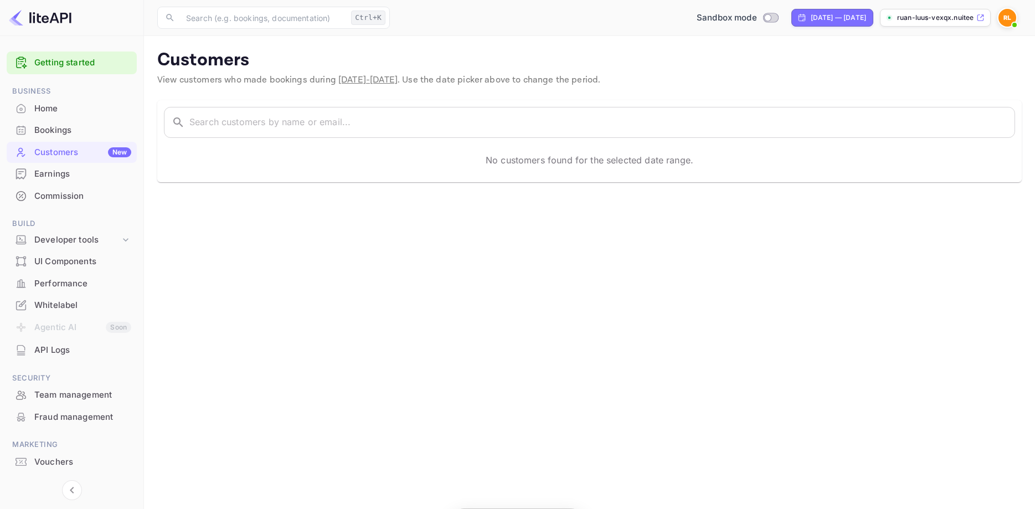
click at [65, 194] on div "Commission" at bounding box center [82, 196] width 97 height 13
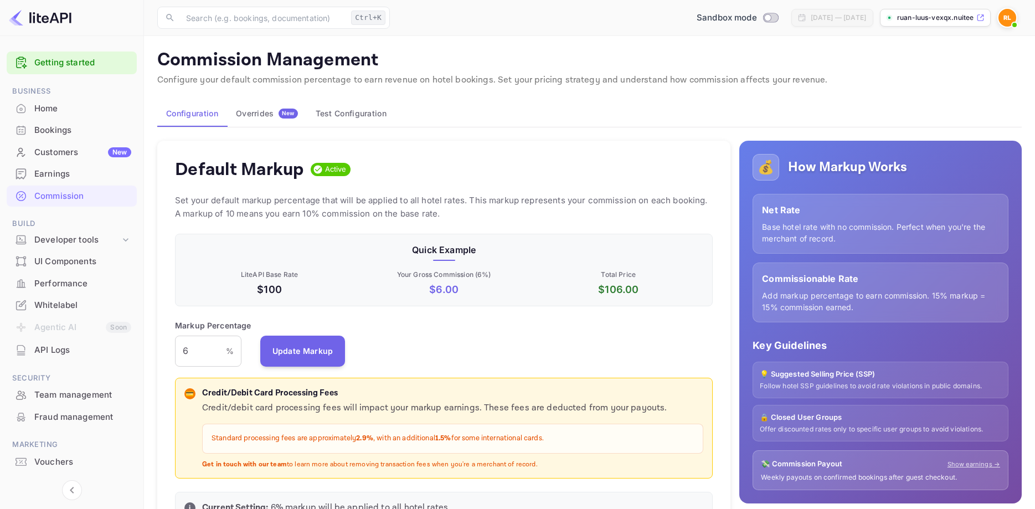
scroll to position [56, 0]
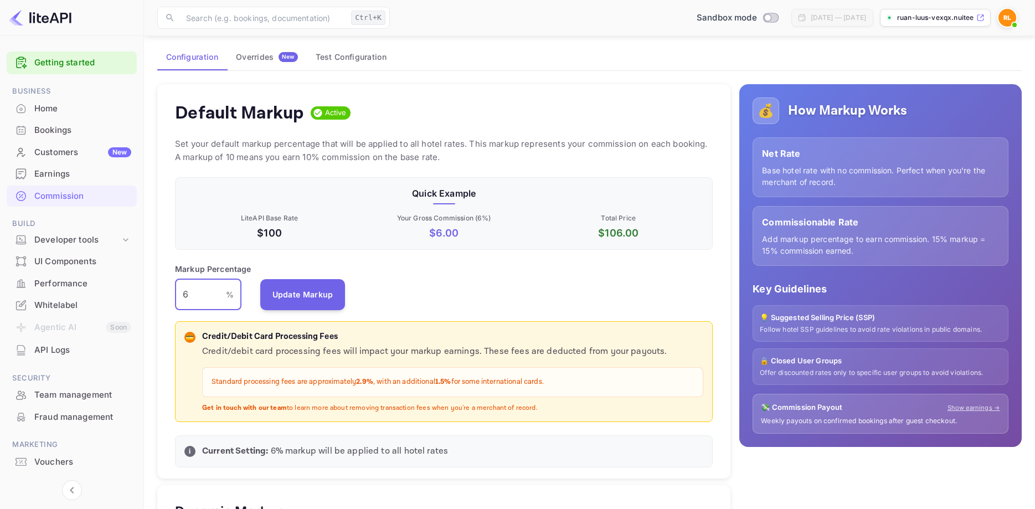
click at [198, 287] on input "6" at bounding box center [200, 294] width 51 height 31
drag, startPoint x: 209, startPoint y: 292, endPoint x: 75, endPoint y: 288, distance: 134.0
click at [175, 291] on input "6" at bounding box center [200, 294] width 51 height 31
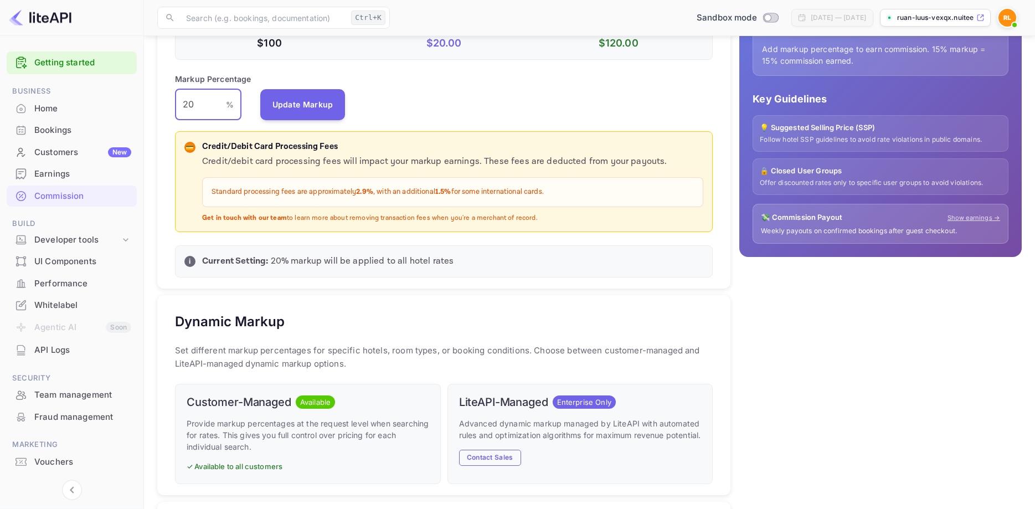
scroll to position [156, 0]
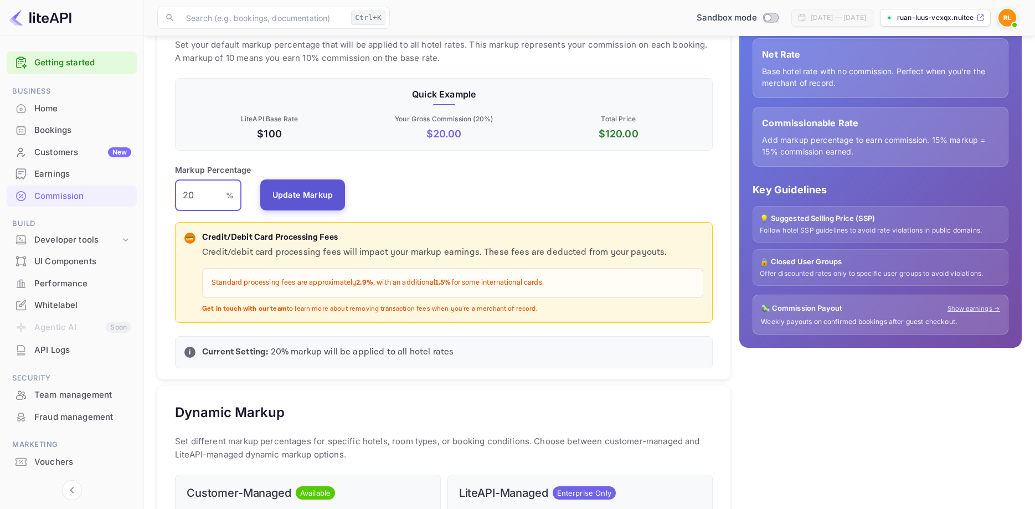
type input "20"
click at [320, 204] on button "Update Markup" at bounding box center [302, 194] width 85 height 31
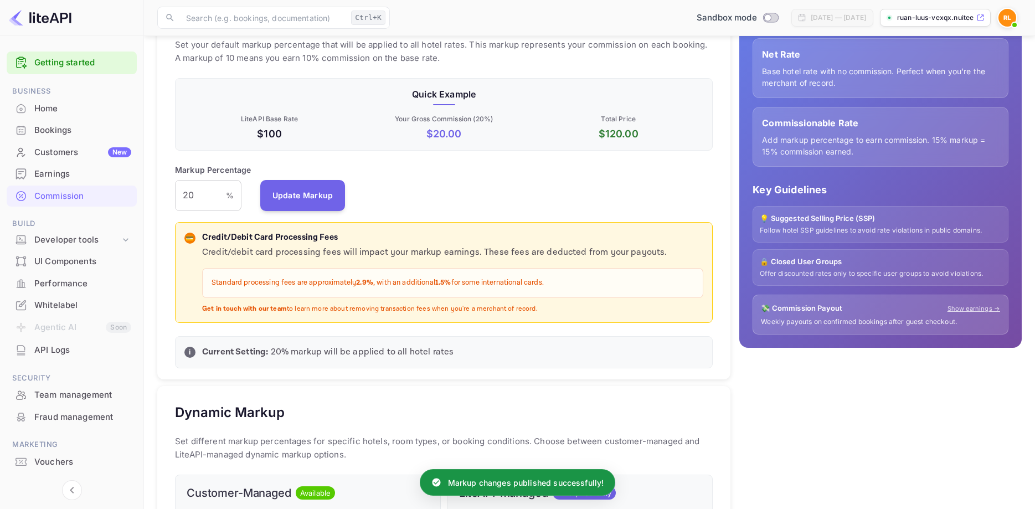
scroll to position [0, 0]
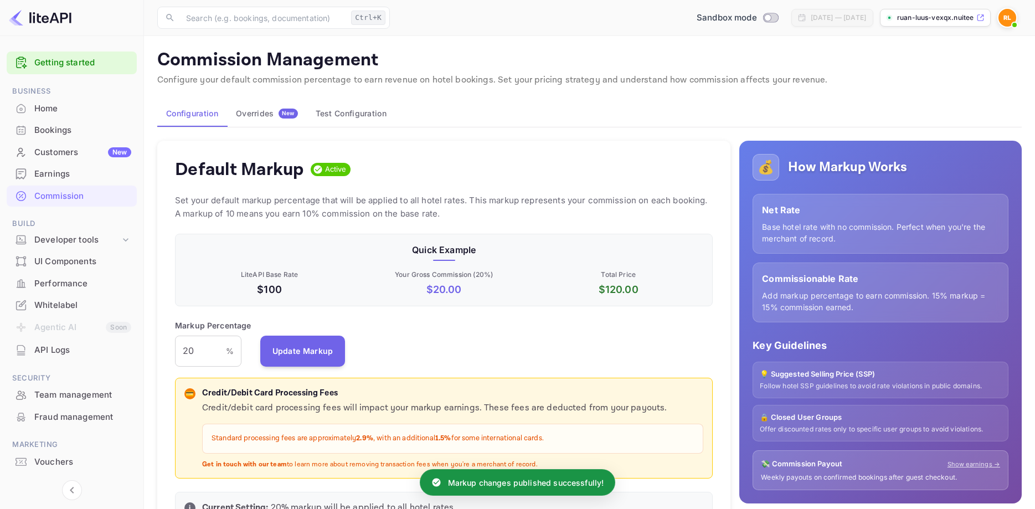
click at [267, 116] on div "Overrides New" at bounding box center [267, 114] width 62 height 10
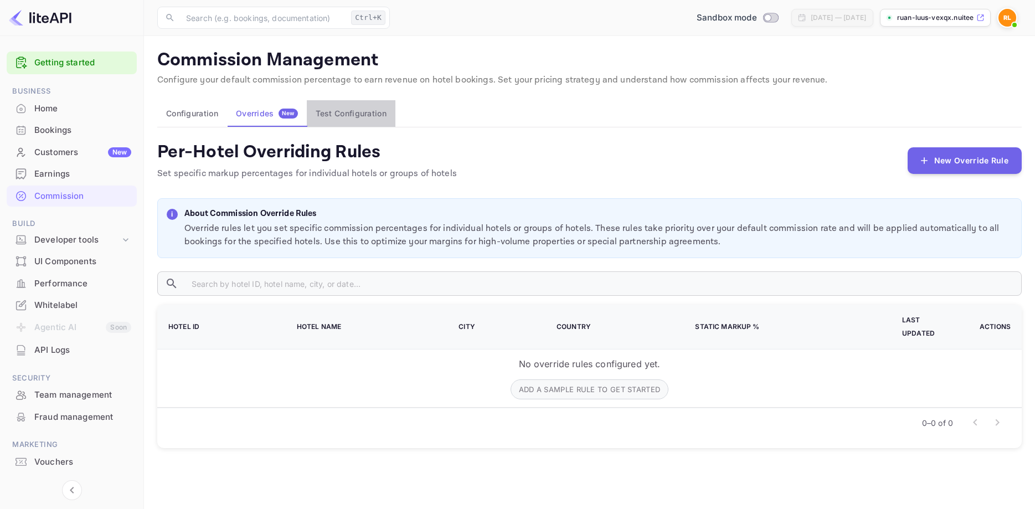
click at [363, 111] on button "Test Configuration" at bounding box center [351, 113] width 89 height 27
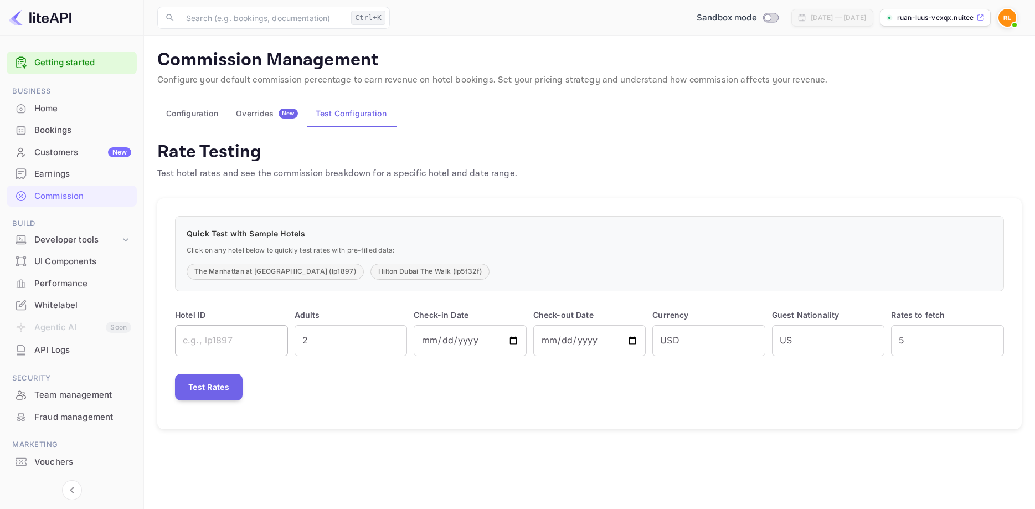
click at [235, 335] on input "text" at bounding box center [231, 340] width 113 height 31
click at [228, 384] on button "Test Rates" at bounding box center [209, 387] width 68 height 27
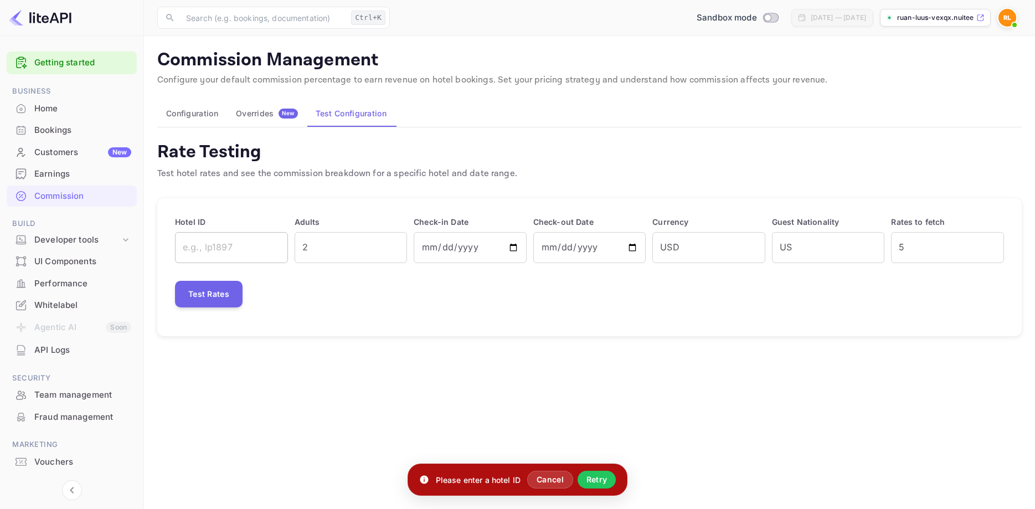
click at [241, 249] on input "text" at bounding box center [231, 247] width 113 height 31
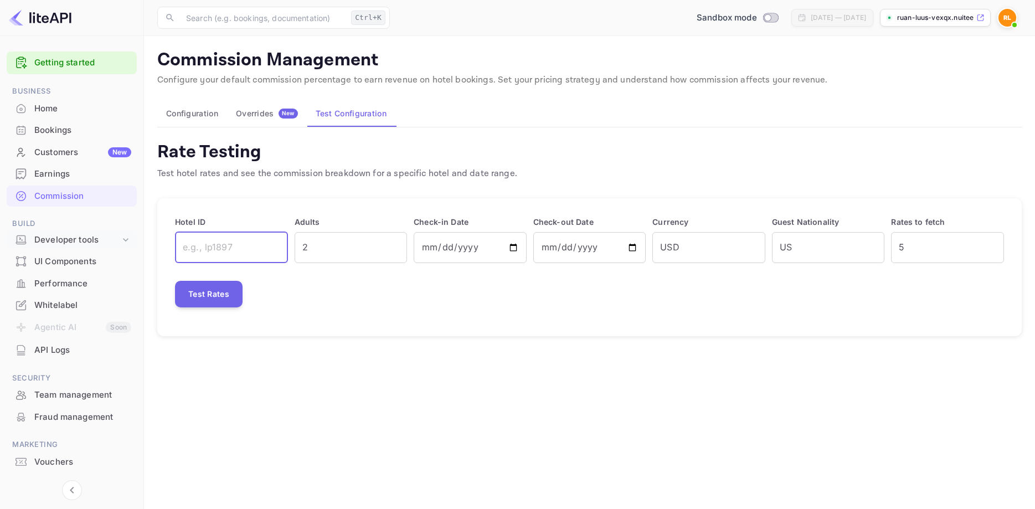
scroll to position [25, 0]
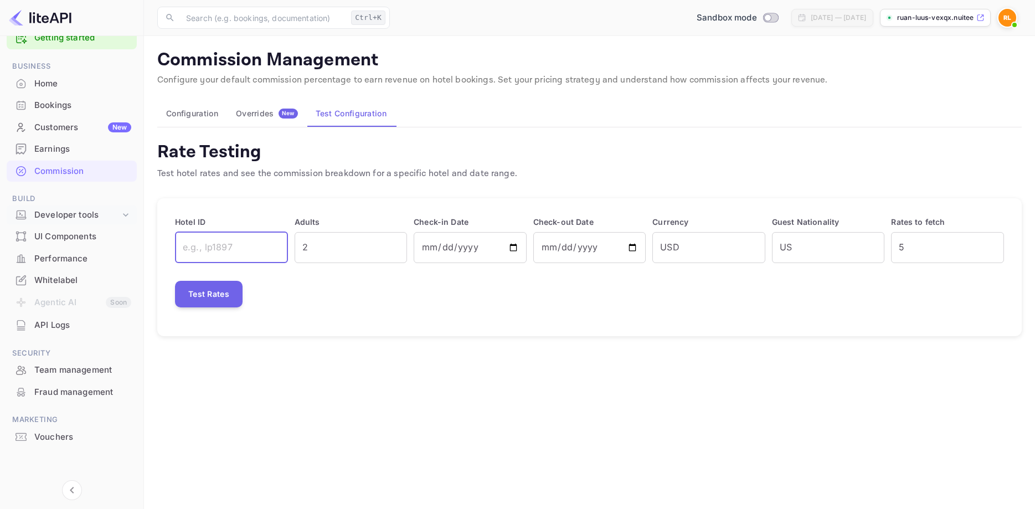
click at [123, 212] on icon at bounding box center [125, 214] width 11 height 11
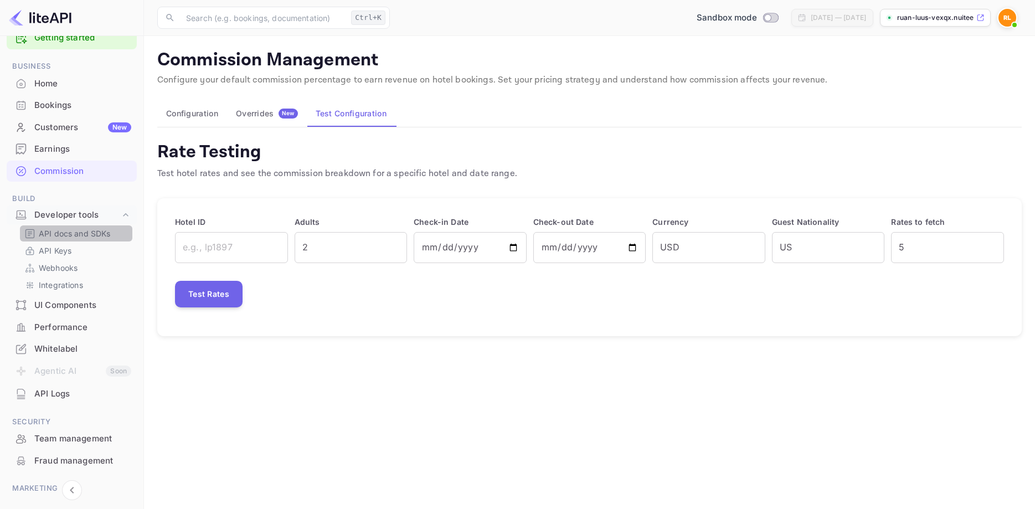
click at [80, 231] on p "API docs and SDKs" at bounding box center [75, 234] width 72 height 12
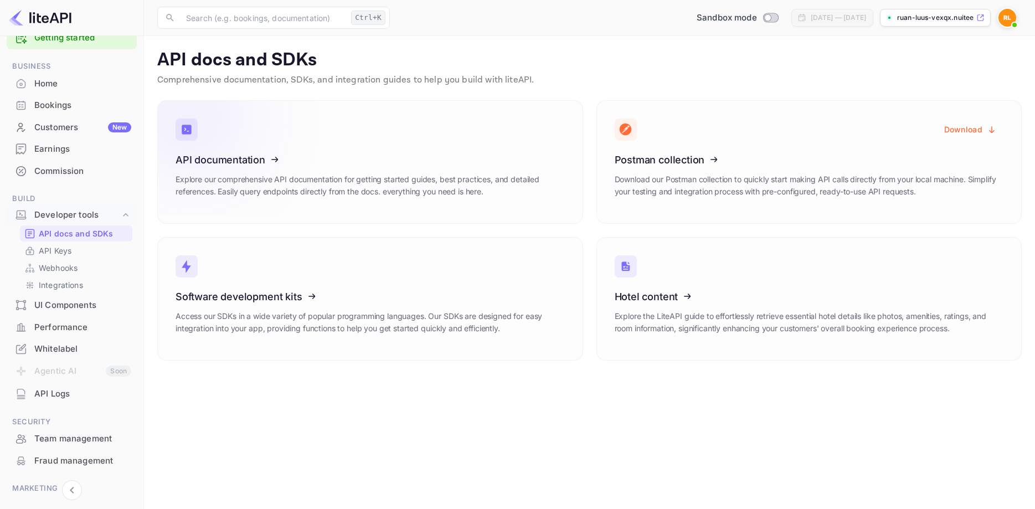
click at [241, 154] on icon at bounding box center [244, 158] width 172 height 114
click at [53, 393] on div "API Logs" at bounding box center [82, 394] width 97 height 13
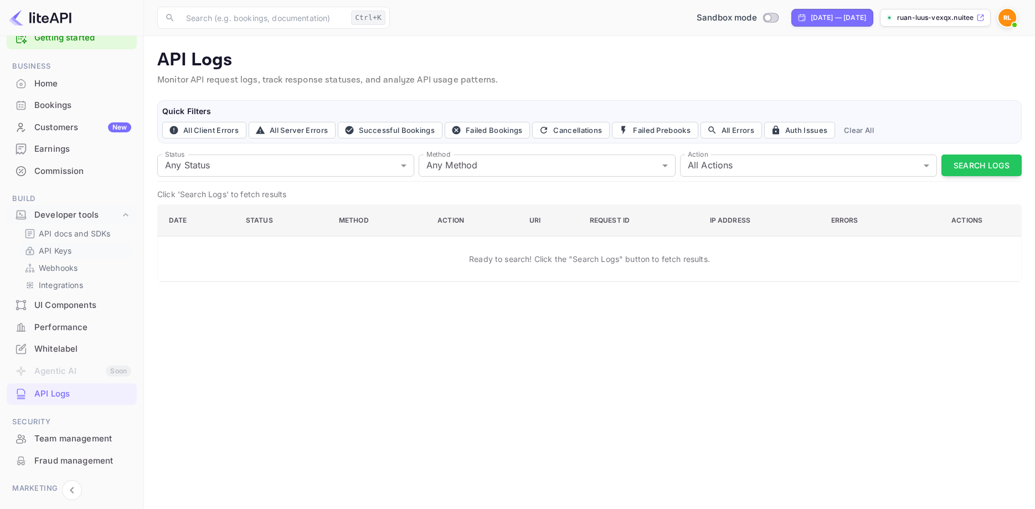
click at [60, 248] on p "API Keys" at bounding box center [55, 251] width 33 height 12
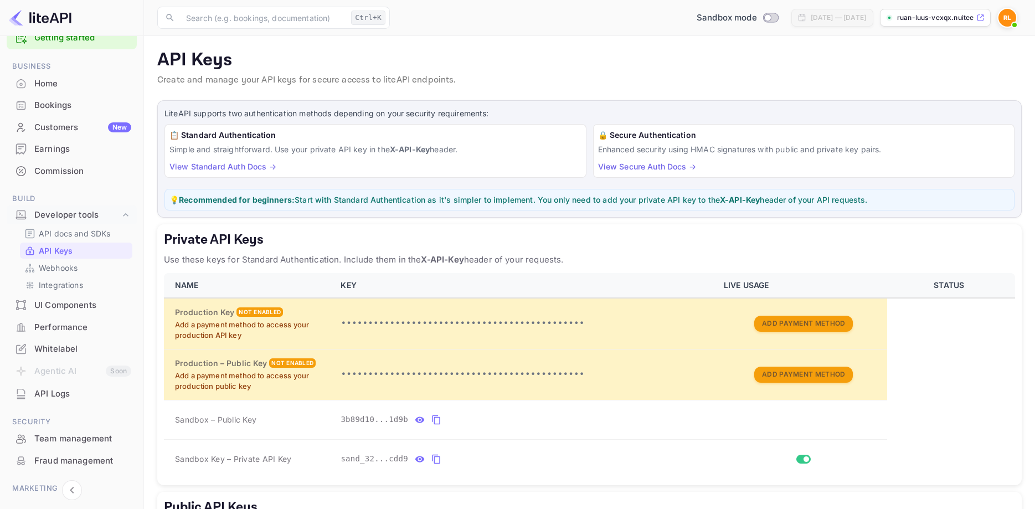
scroll to position [156, 0]
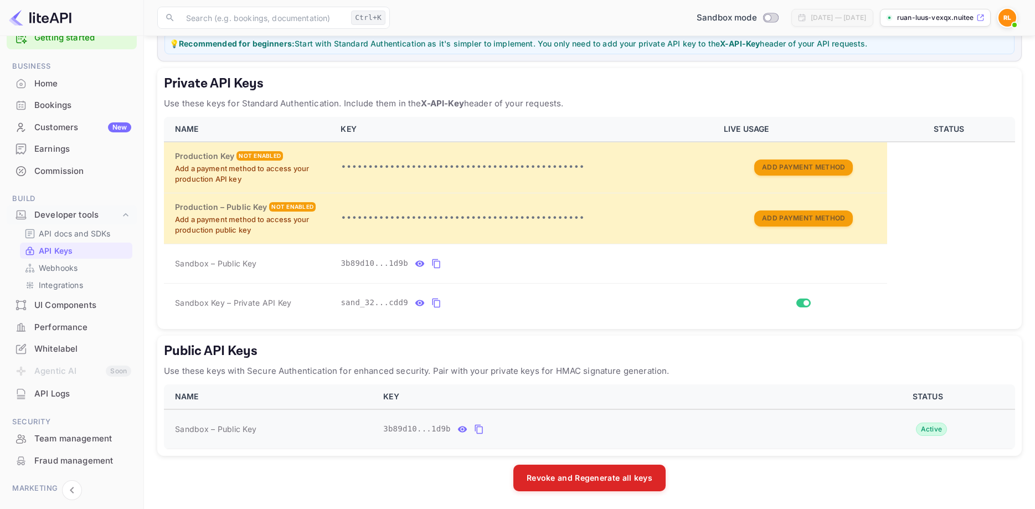
click at [476, 431] on icon "public api keys table" at bounding box center [479, 428] width 10 height 13
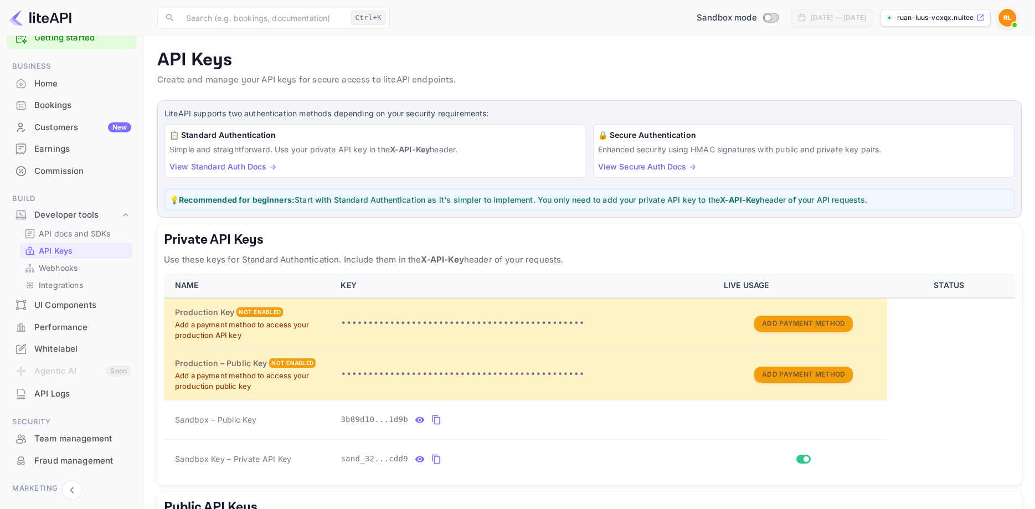
click at [236, 167] on link "View Standard Auth Docs →" at bounding box center [222, 166] width 107 height 9
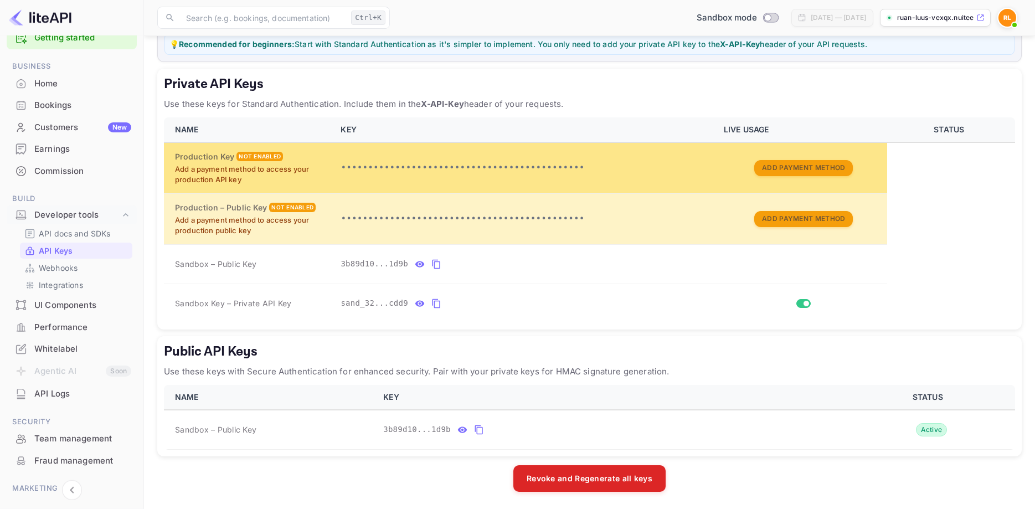
scroll to position [156, 0]
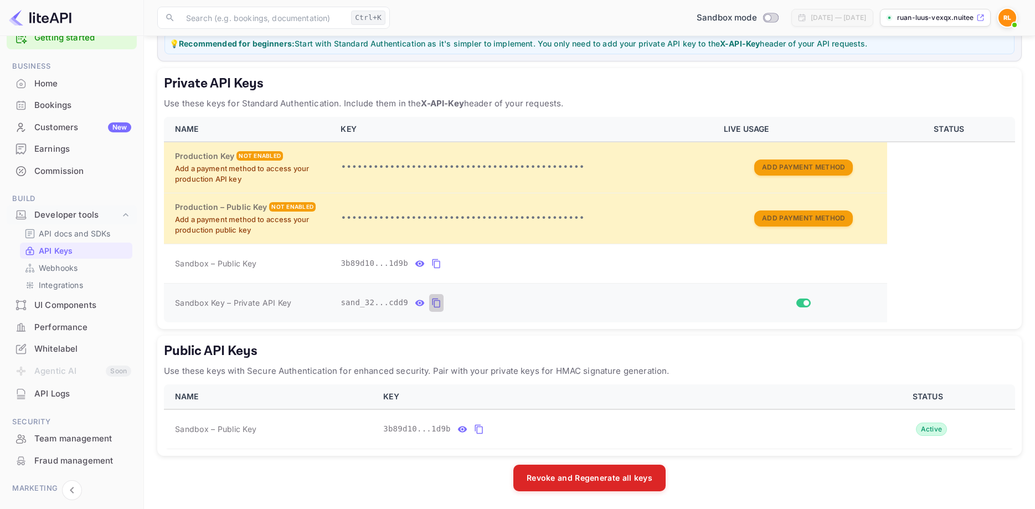
click at [435, 307] on icon "private api keys table" at bounding box center [436, 302] width 10 height 13
click at [96, 235] on p "API docs and SDKs" at bounding box center [75, 234] width 72 height 12
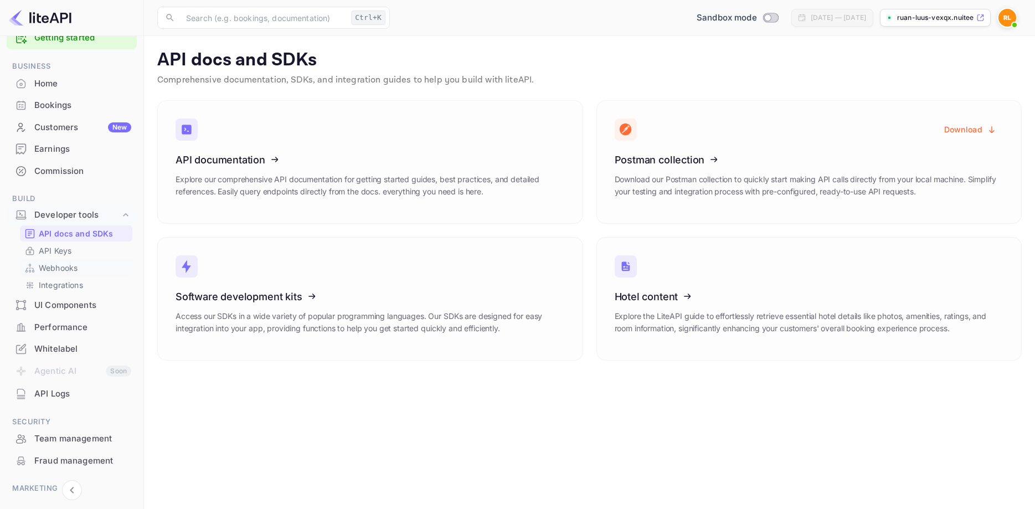
click at [59, 267] on p "Webhooks" at bounding box center [58, 268] width 39 height 12
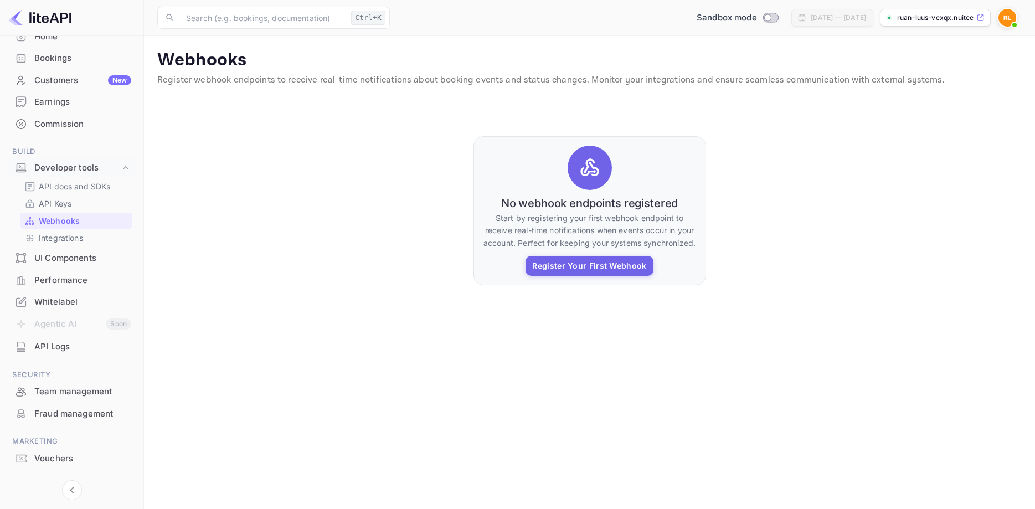
scroll to position [94, 0]
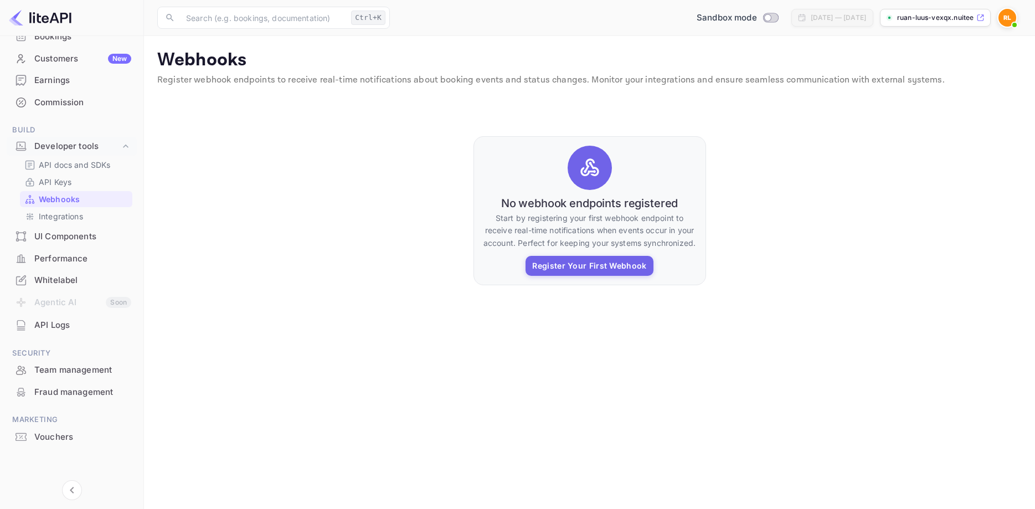
click at [82, 278] on div "Whitelabel" at bounding box center [82, 280] width 97 height 13
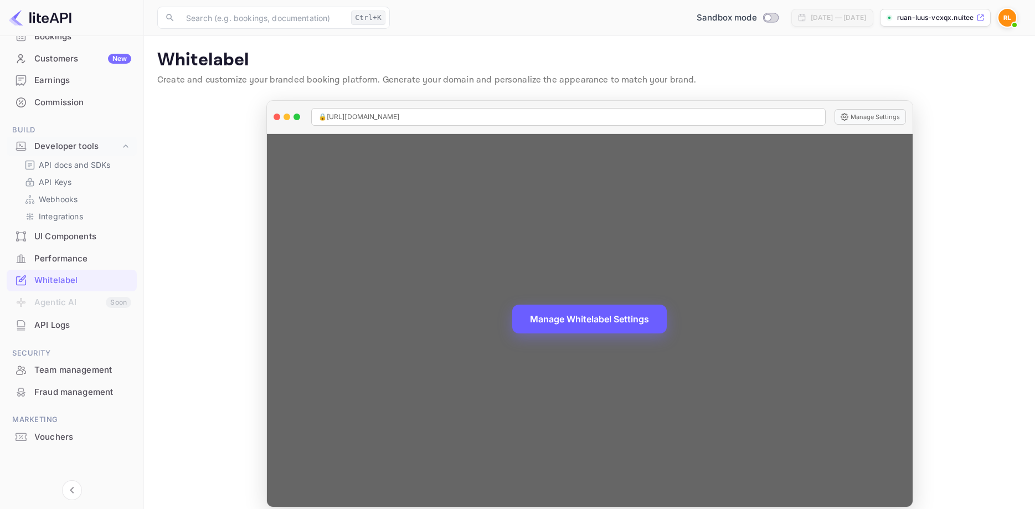
click at [586, 313] on button "Manage Whitelabel Settings" at bounding box center [589, 318] width 154 height 29
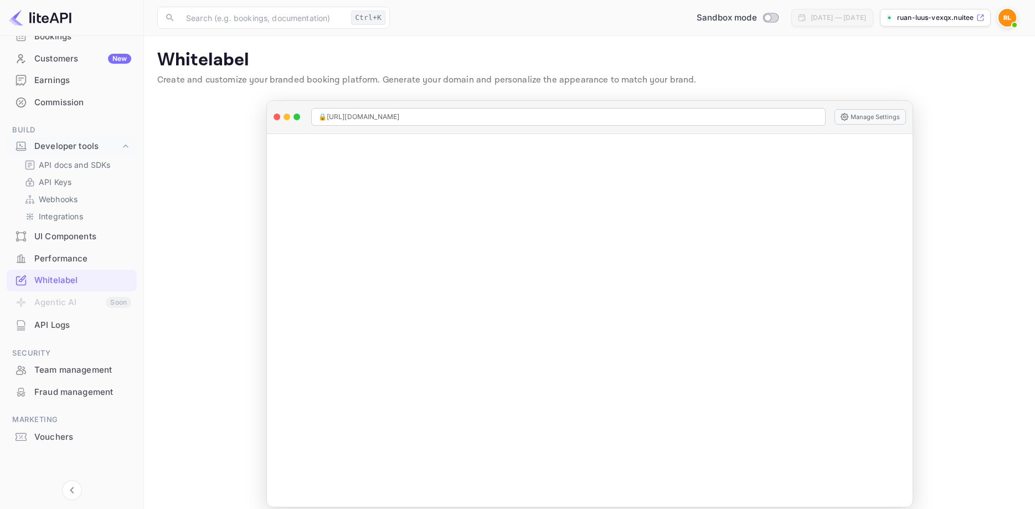
click at [1005, 17] on img at bounding box center [1007, 18] width 18 height 18
click at [924, 87] on div "Settings" at bounding box center [953, 87] width 127 height 27
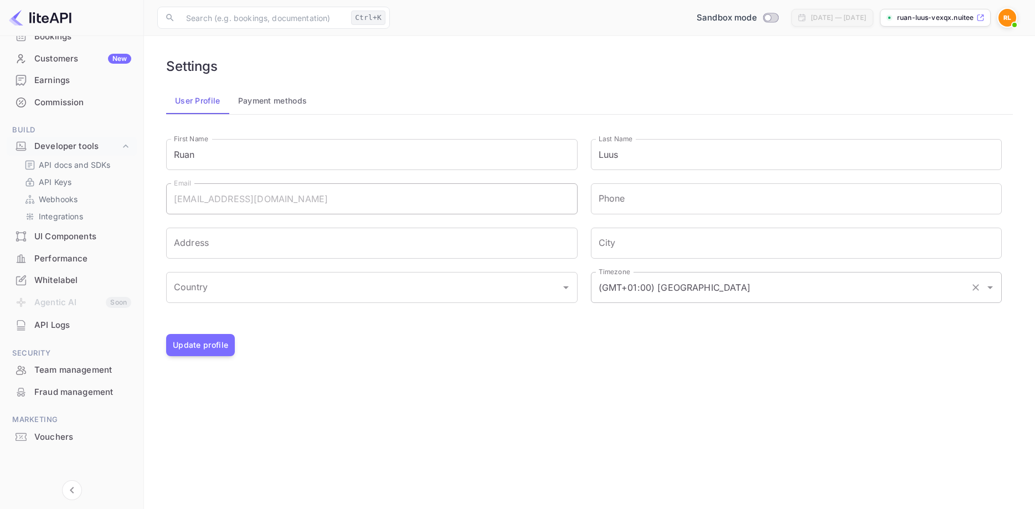
click at [780, 292] on input "(GMT+01:00) Madrid" at bounding box center [781, 287] width 370 height 21
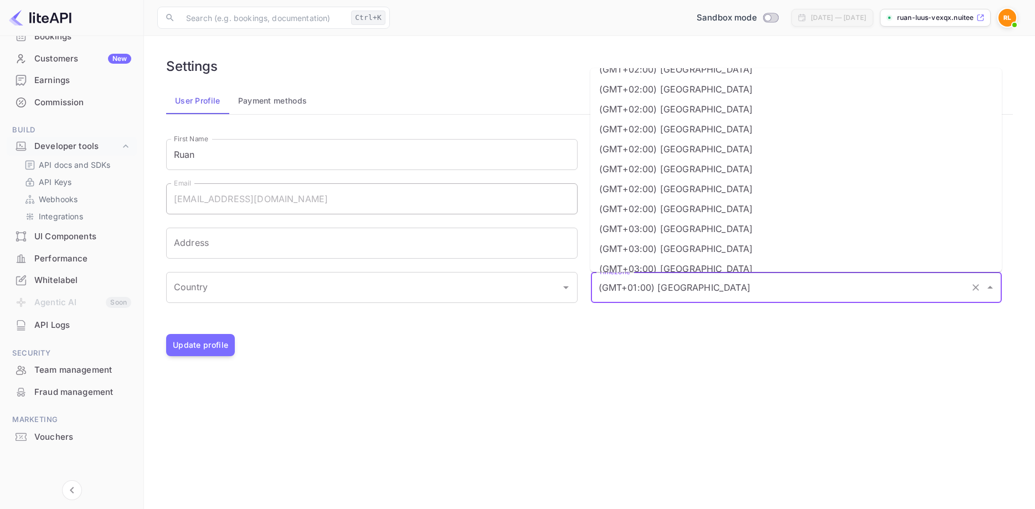
scroll to position [1063, 0]
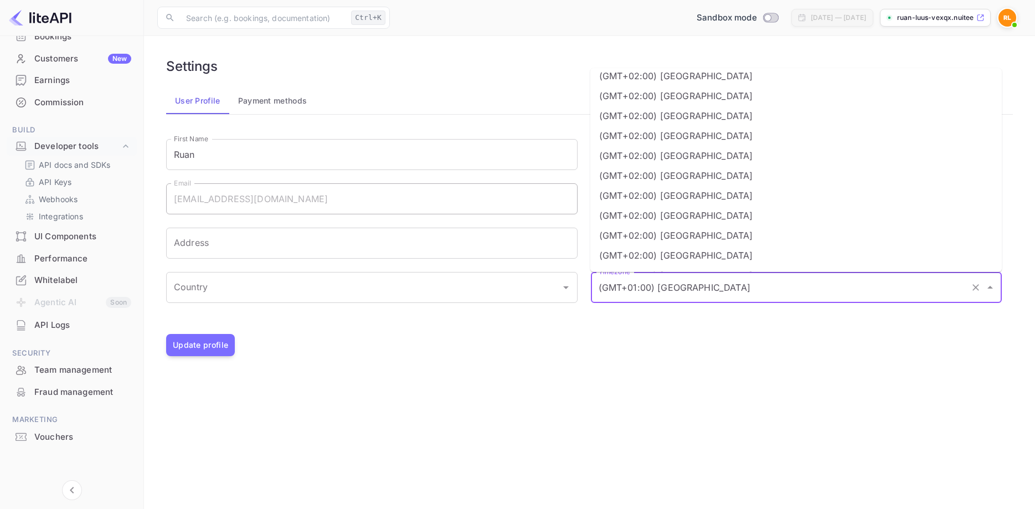
click at [690, 91] on li "(GMT+02:00) Harare" at bounding box center [795, 96] width 411 height 20
type input "(GMT+02:00) Harare"
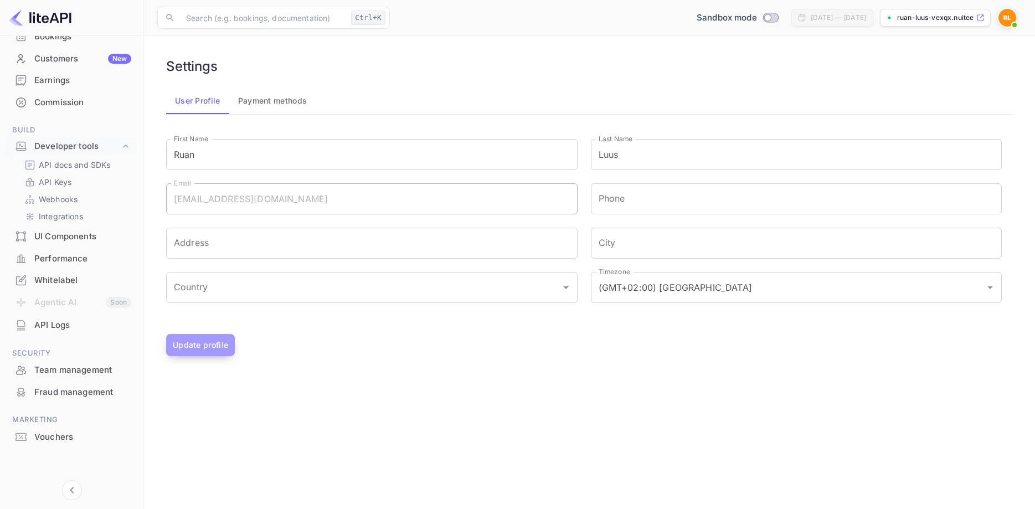
click at [199, 344] on button "Update profile" at bounding box center [200, 345] width 69 height 22
click at [76, 262] on div "Performance" at bounding box center [82, 258] width 97 height 13
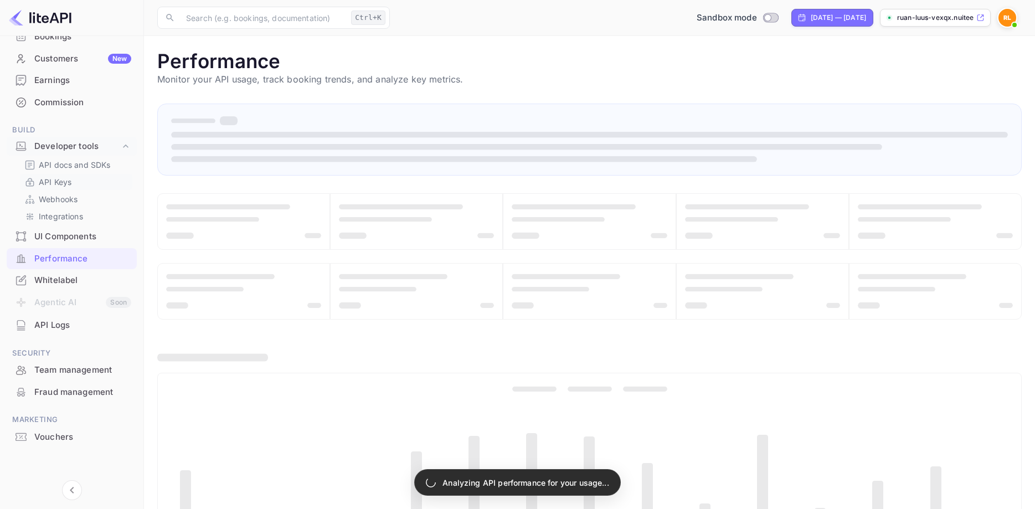
click at [84, 186] on link "API Keys" at bounding box center [76, 182] width 104 height 12
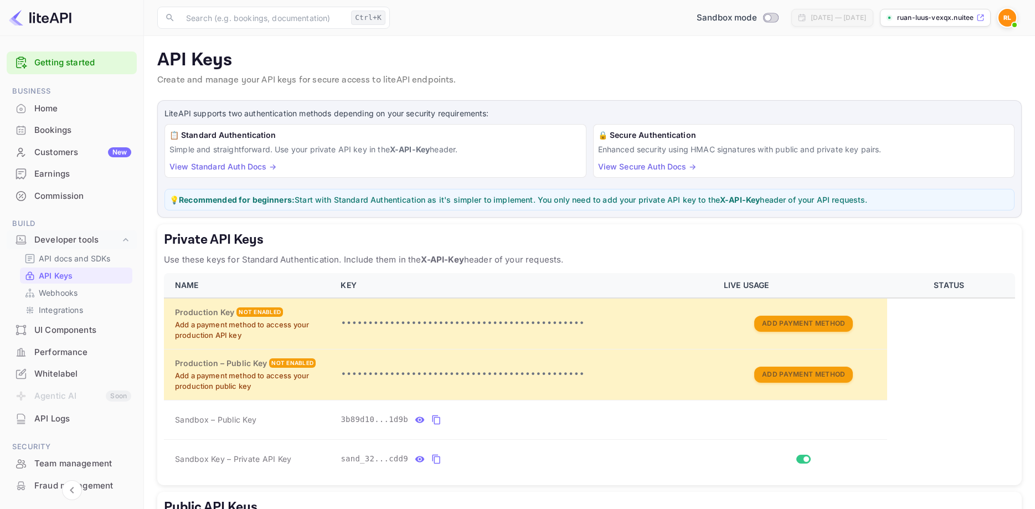
click at [44, 17] on img at bounding box center [40, 18] width 63 height 18
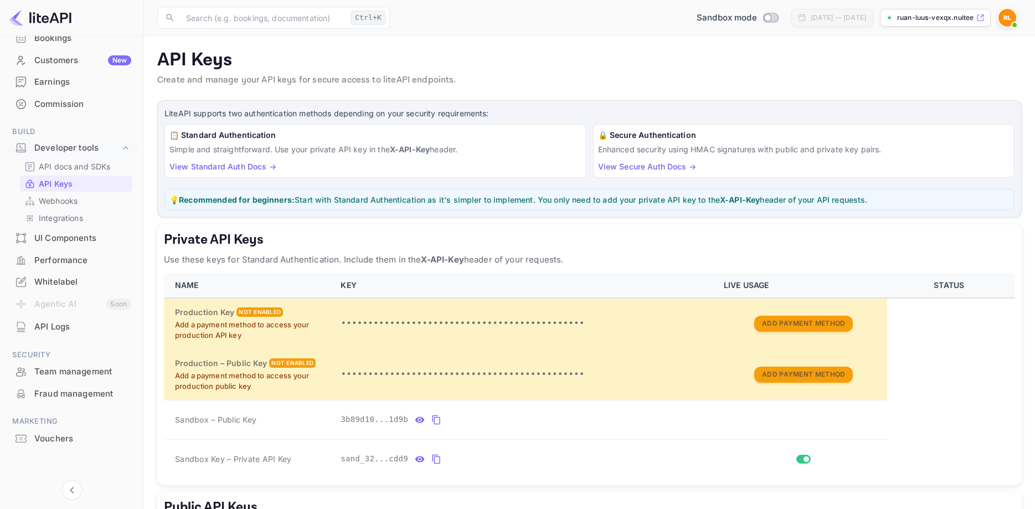
scroll to position [94, 0]
click at [56, 439] on div "Vouchers" at bounding box center [82, 437] width 97 height 13
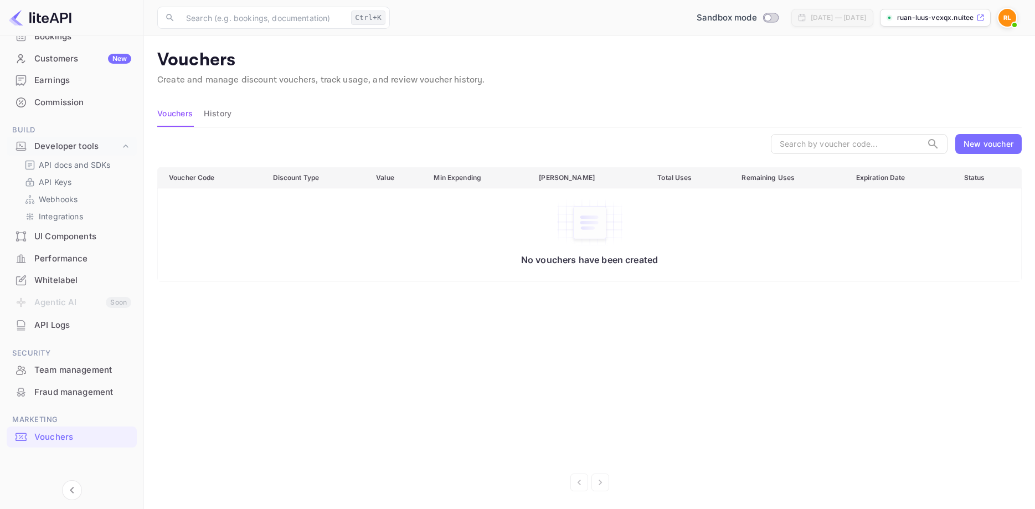
click at [71, 85] on div "Earnings" at bounding box center [82, 80] width 97 height 13
click at [76, 61] on div "Customers New" at bounding box center [82, 59] width 97 height 13
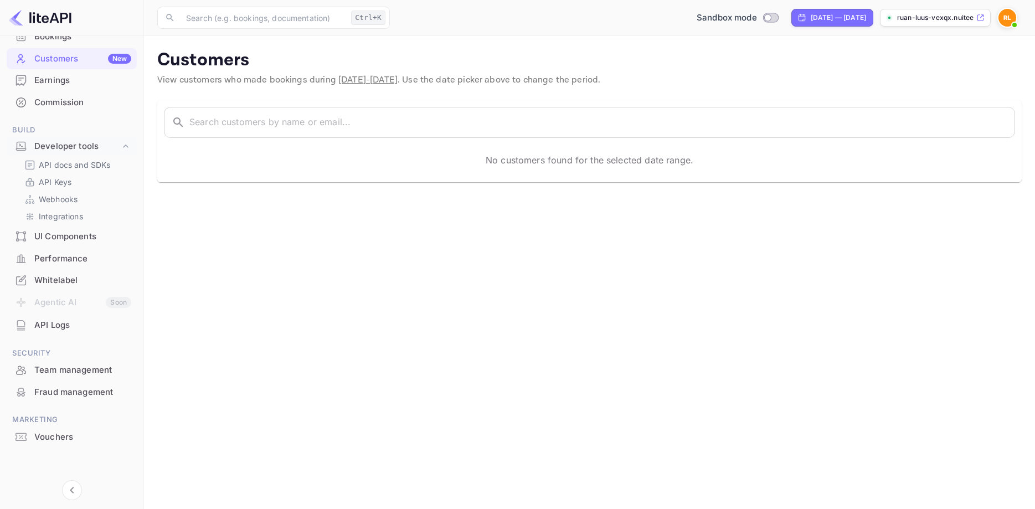
click at [61, 245] on div "UI Components" at bounding box center [72, 237] width 130 height 22
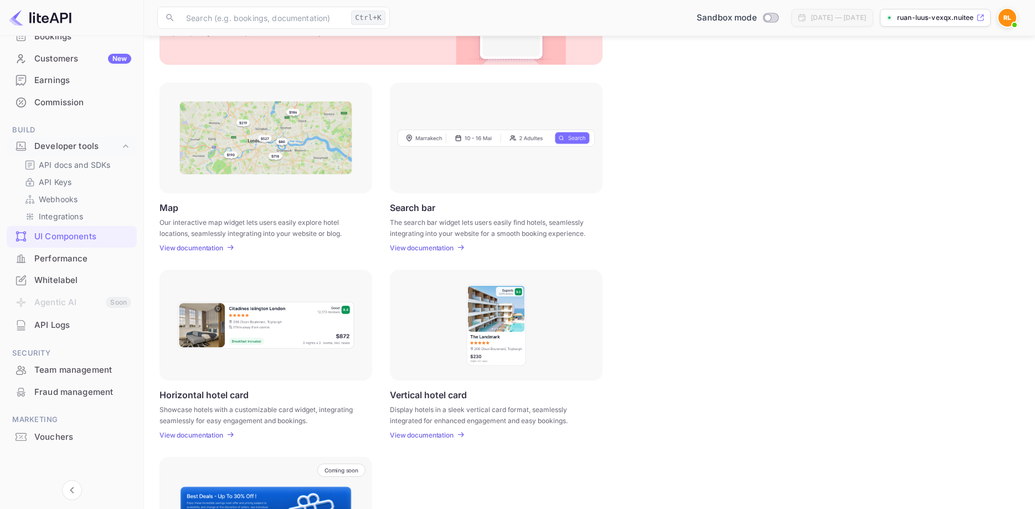
scroll to position [238, 0]
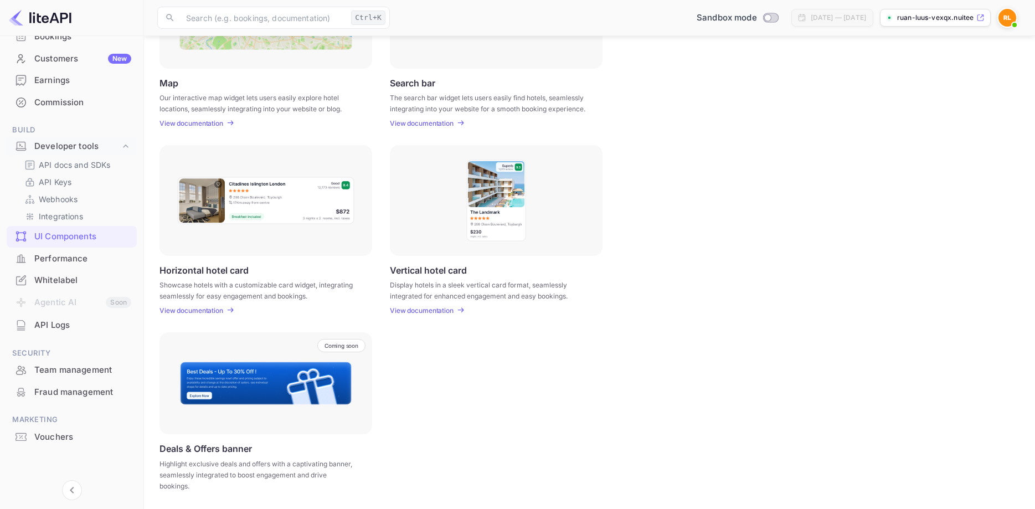
click at [58, 255] on div "Performance" at bounding box center [82, 258] width 97 height 13
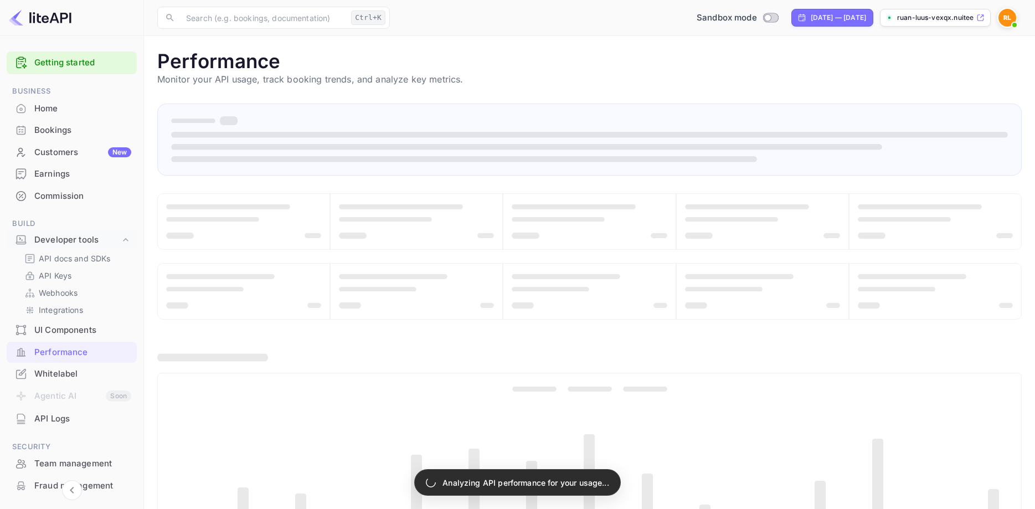
click at [45, 133] on div "Bookings" at bounding box center [82, 130] width 97 height 13
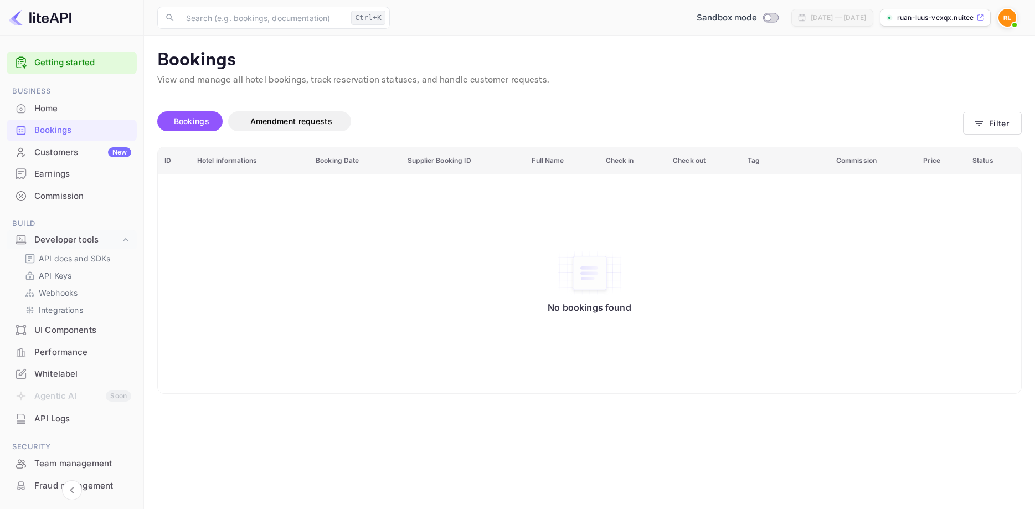
click at [1015, 20] on span at bounding box center [1014, 24] width 11 height 11
click at [931, 117] on div "Logout" at bounding box center [953, 114] width 127 height 27
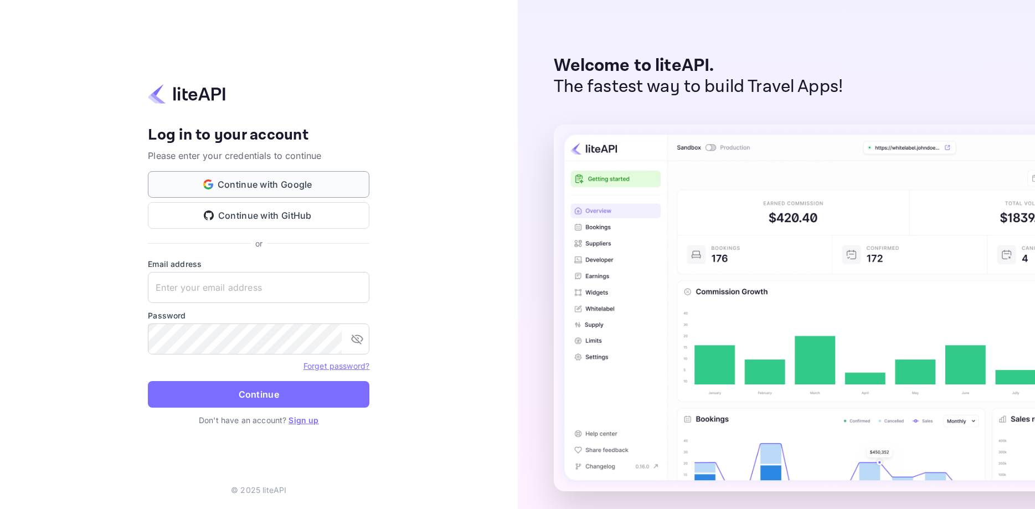
click at [254, 184] on button "Continue with Google" at bounding box center [258, 184] width 221 height 27
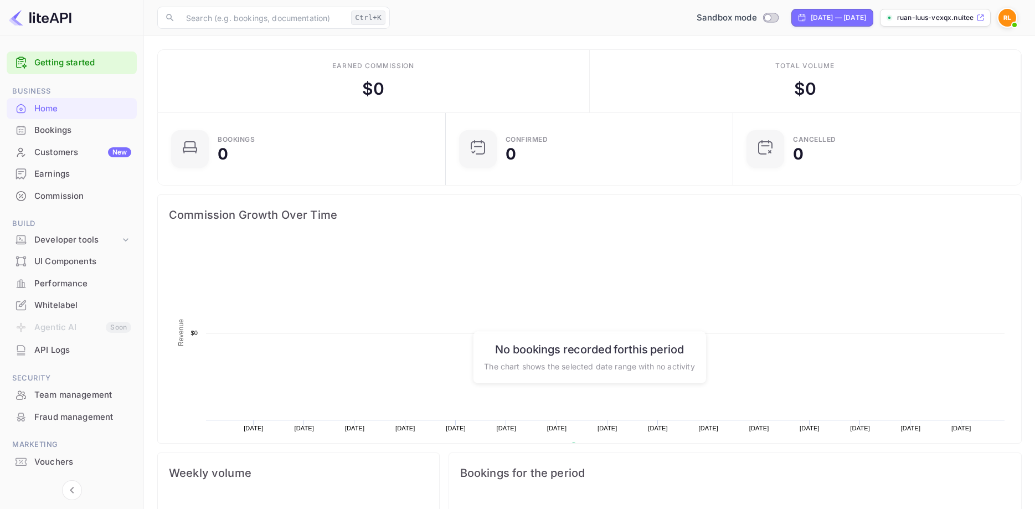
scroll to position [180, 281]
click at [1010, 21] on img at bounding box center [1007, 18] width 18 height 18
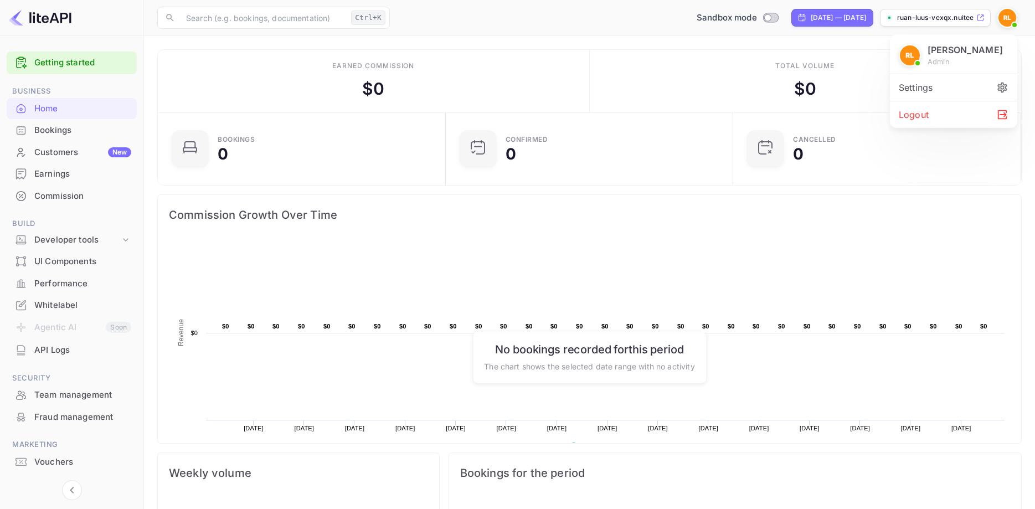
click at [932, 87] on div "Settings" at bounding box center [953, 87] width 127 height 27
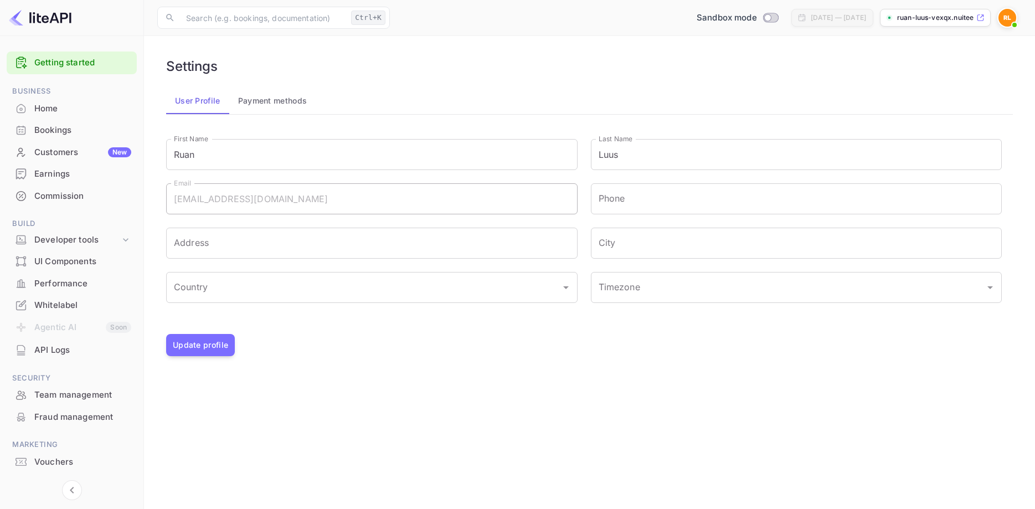
click at [279, 104] on button "Payment methods" at bounding box center [272, 100] width 87 height 27
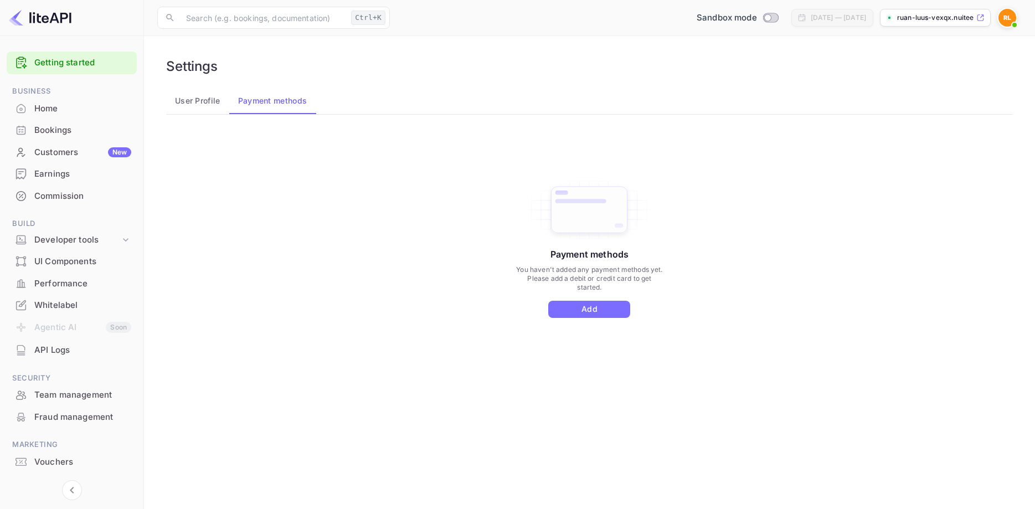
click at [66, 120] on li "Bookings" at bounding box center [72, 130] width 130 height 22
click at [67, 132] on div "Bookings" at bounding box center [82, 130] width 97 height 13
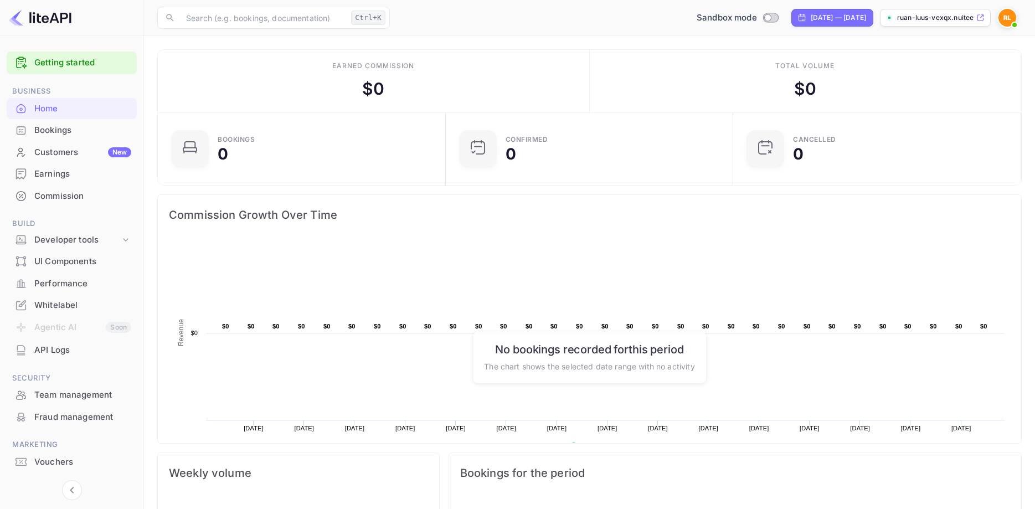
scroll to position [25, 0]
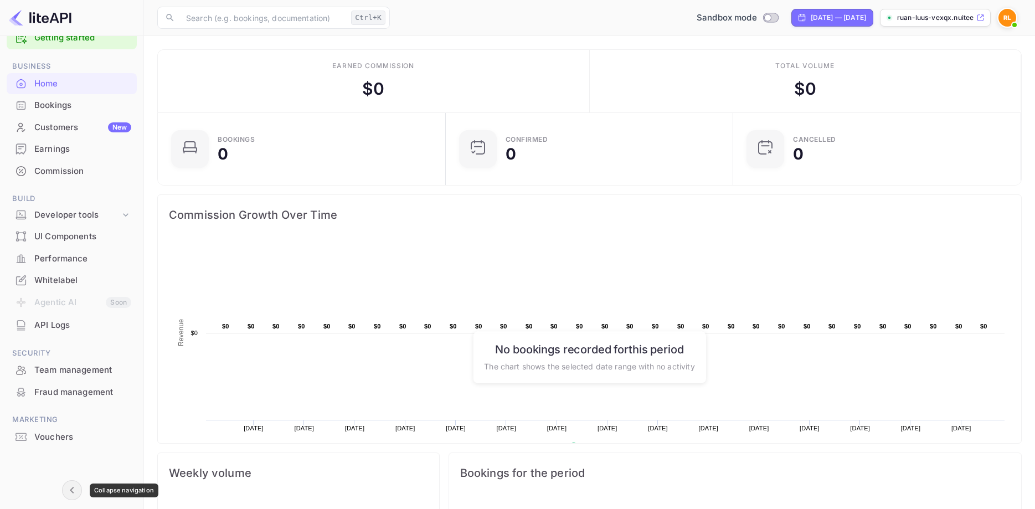
click at [75, 492] on icon "Collapse navigation" at bounding box center [71, 489] width 13 height 13
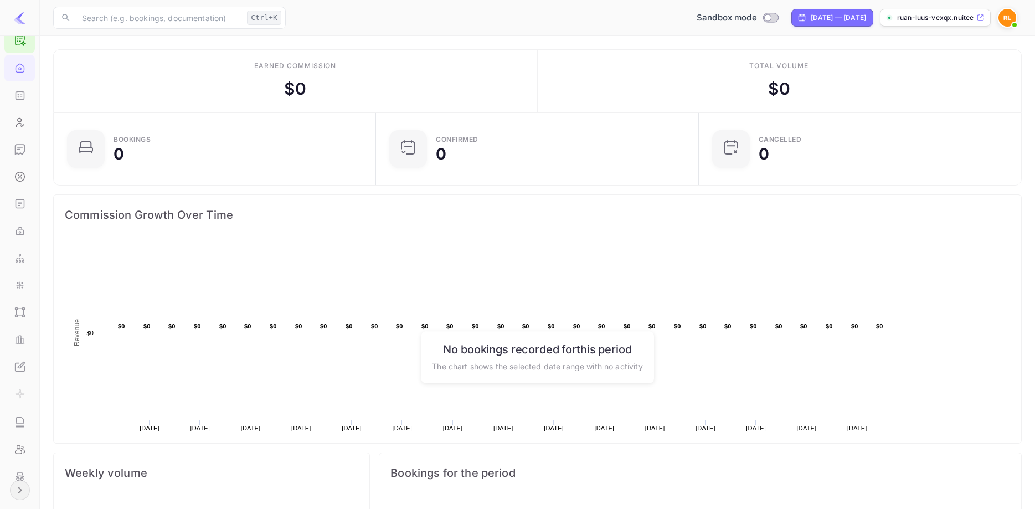
scroll to position [1, 1]
click at [22, 491] on icon "Expand navigation" at bounding box center [19, 489] width 13 height 13
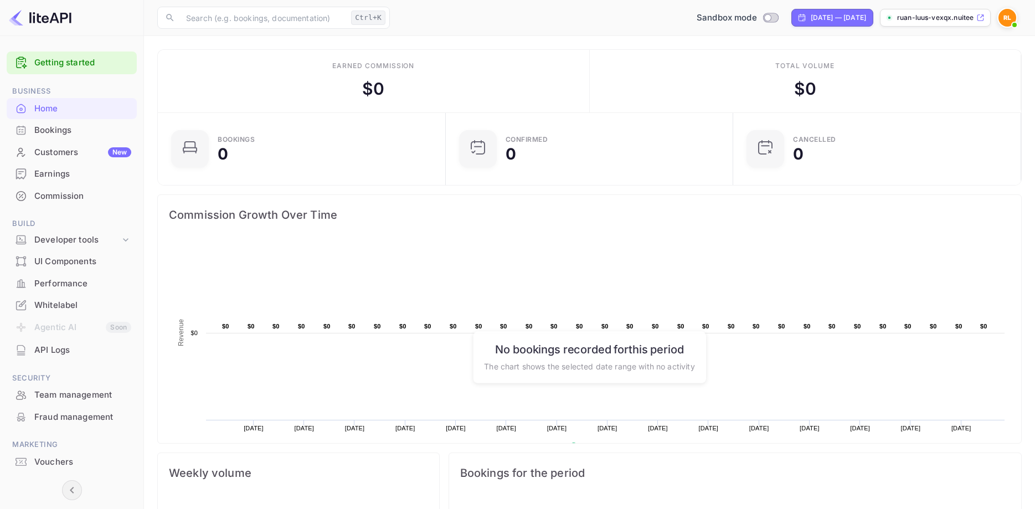
scroll to position [25, 0]
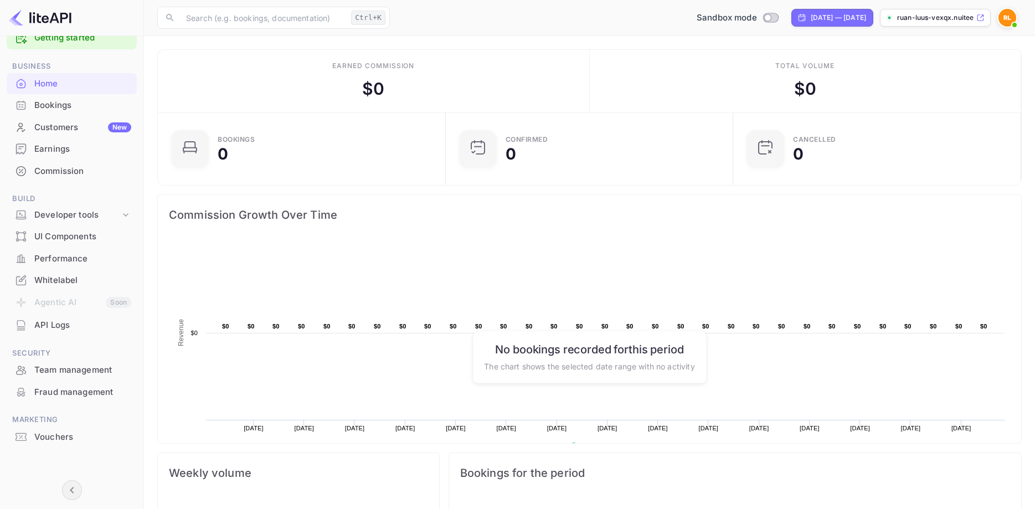
click at [984, 16] on icon at bounding box center [980, 18] width 8 height 8
